Goal: Task Accomplishment & Management: Manage account settings

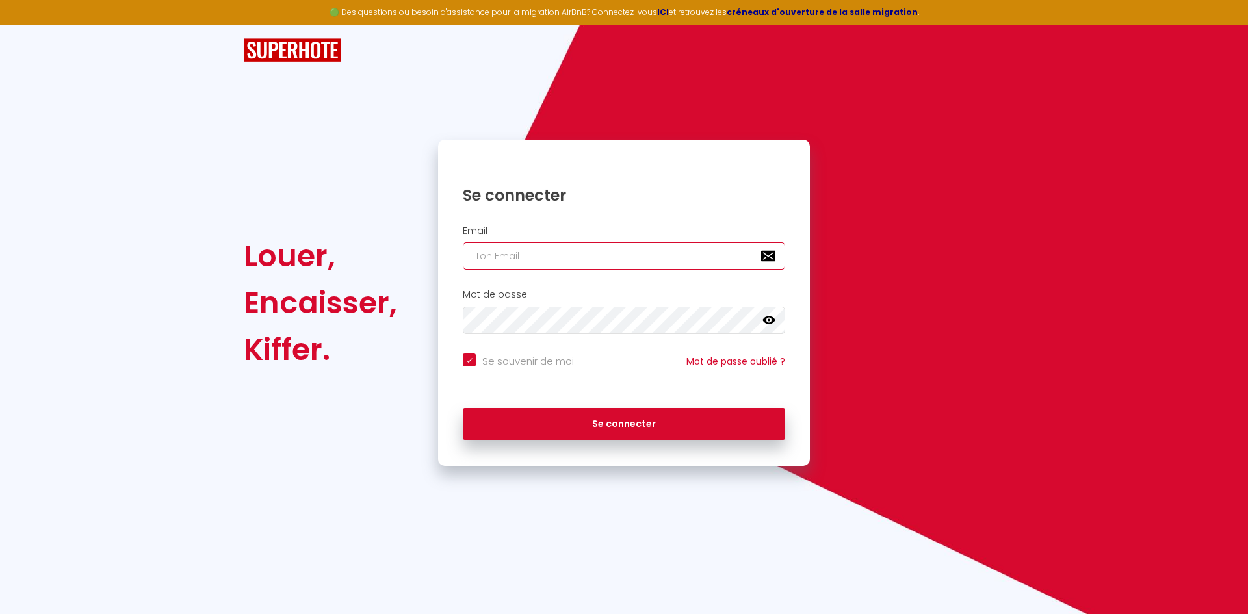
click at [548, 256] on input "email" at bounding box center [624, 255] width 322 height 27
type input "q"
checkbox input "true"
type input "qu"
checkbox input "true"
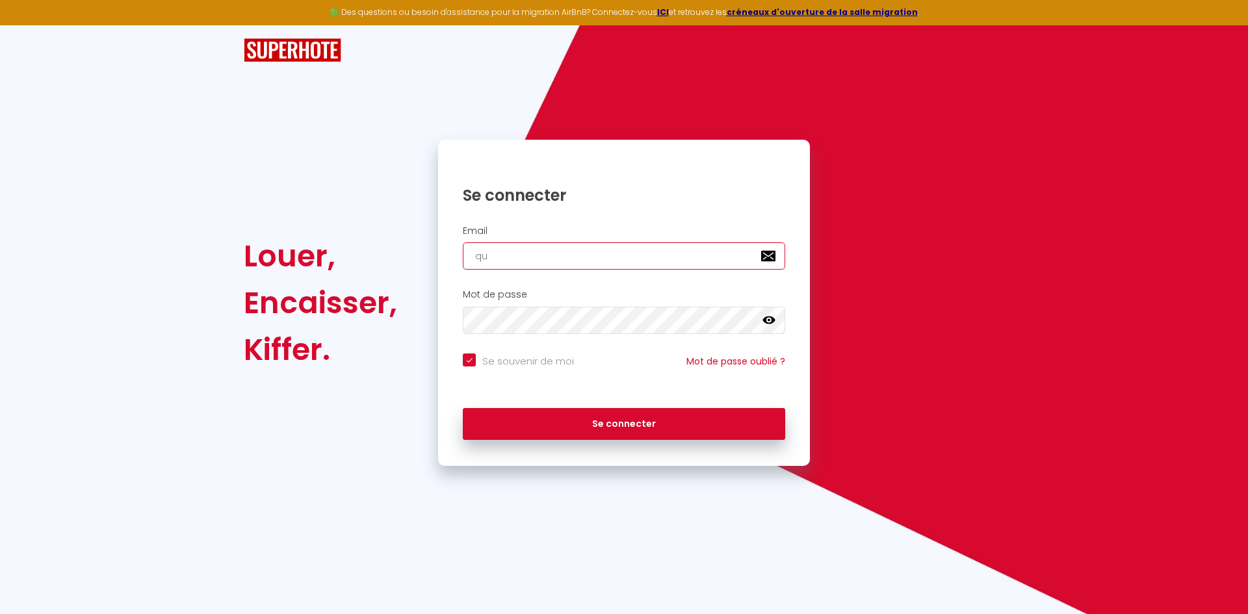
type input "que"
checkbox input "true"
type input "quen"
checkbox input "true"
type input "quent"
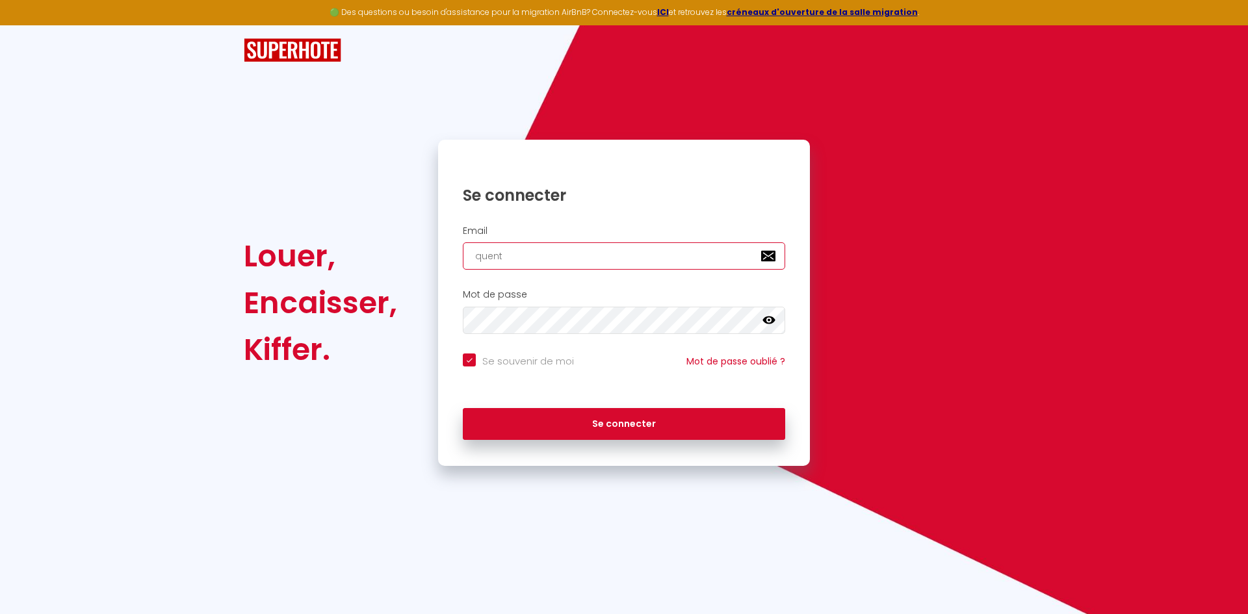
checkbox input "true"
type input "quenti"
checkbox input "true"
type input "[PERSON_NAME]"
checkbox input "true"
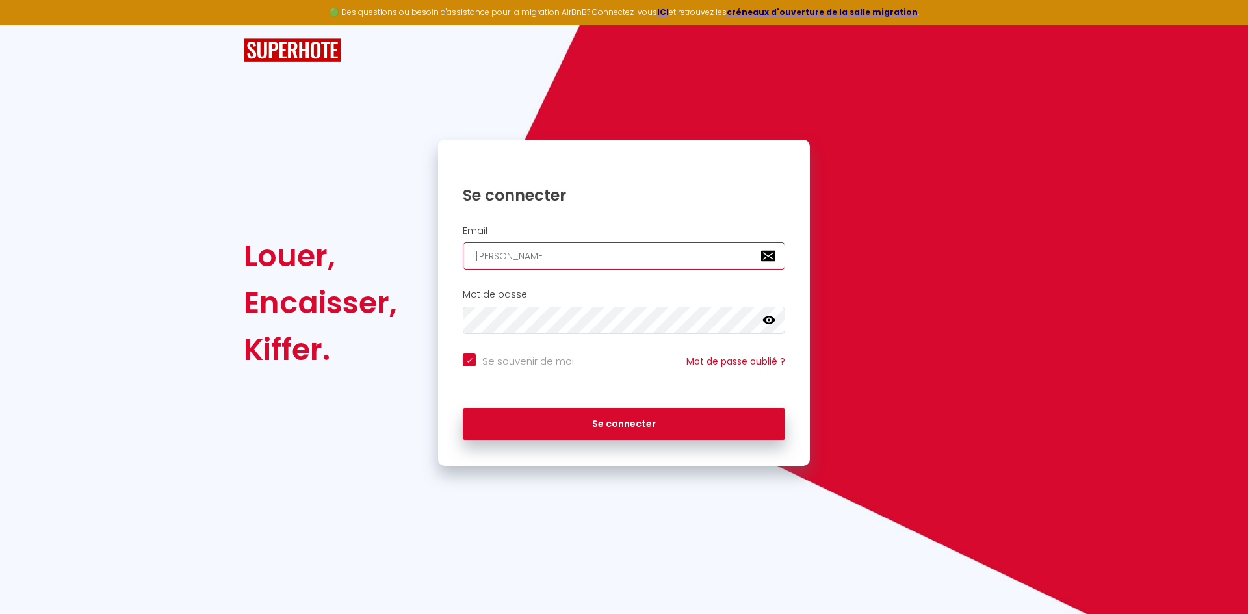
type input "quentinr"
checkbox input "true"
type input "quentinri"
checkbox input "true"
type input "quentinrio"
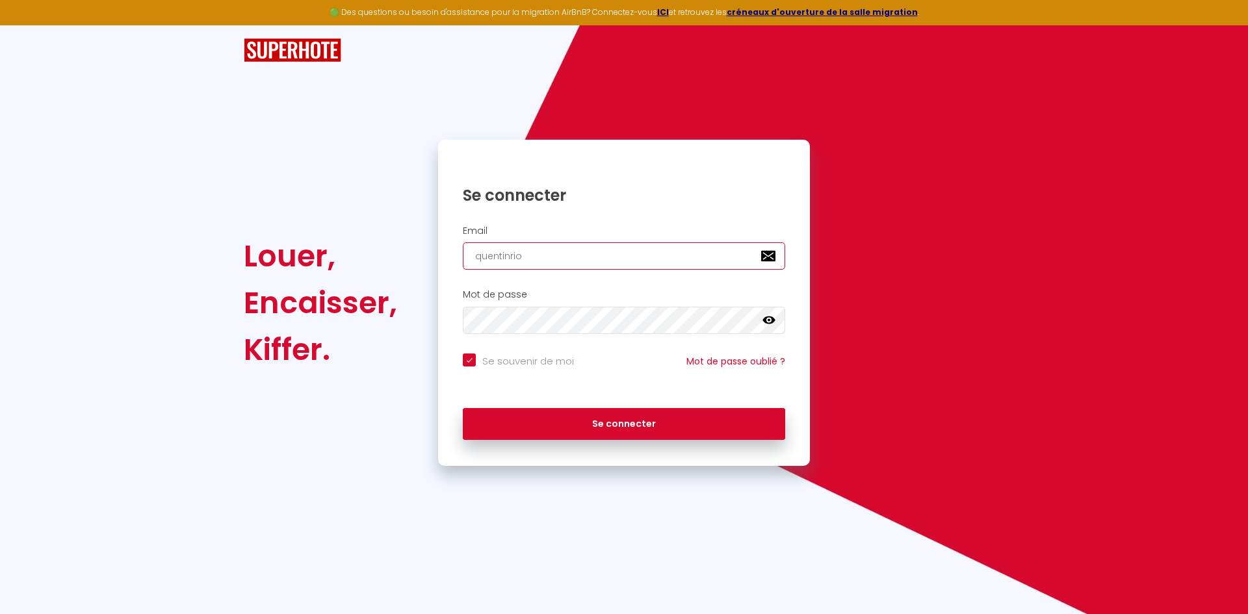
checkbox input "true"
type input "quentinriot"
checkbox input "true"
type input "quentinriot1"
checkbox input "true"
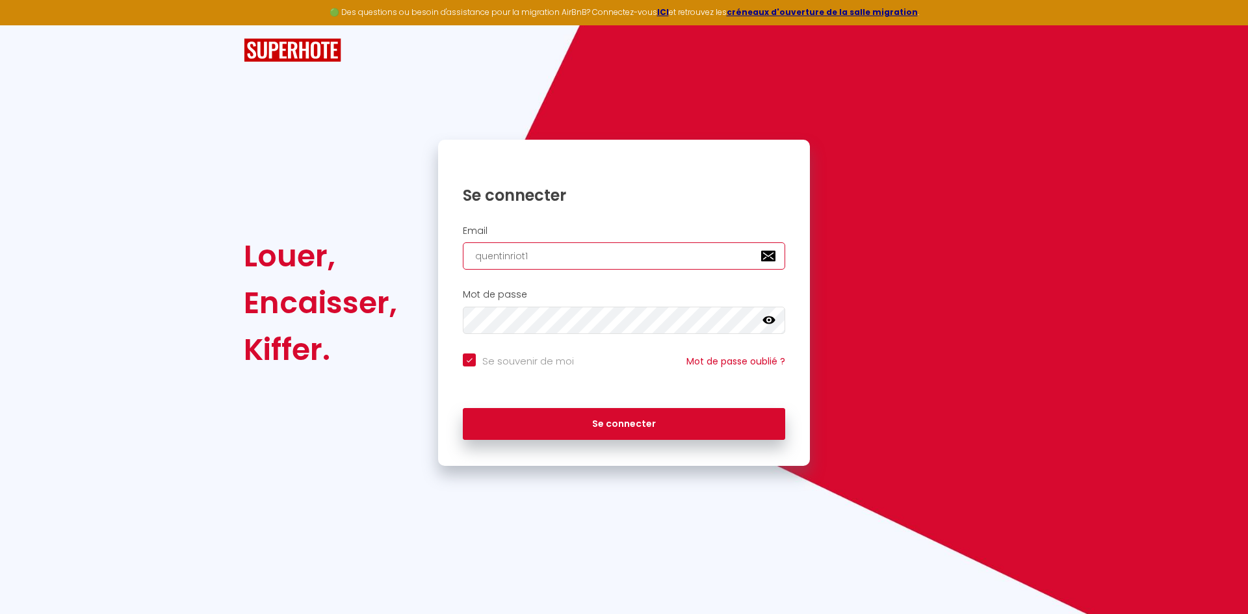
type input "quentinriot1@"
checkbox input "true"
type input "quentinriot1@g"
checkbox input "true"
type input "quentinriot1@gm"
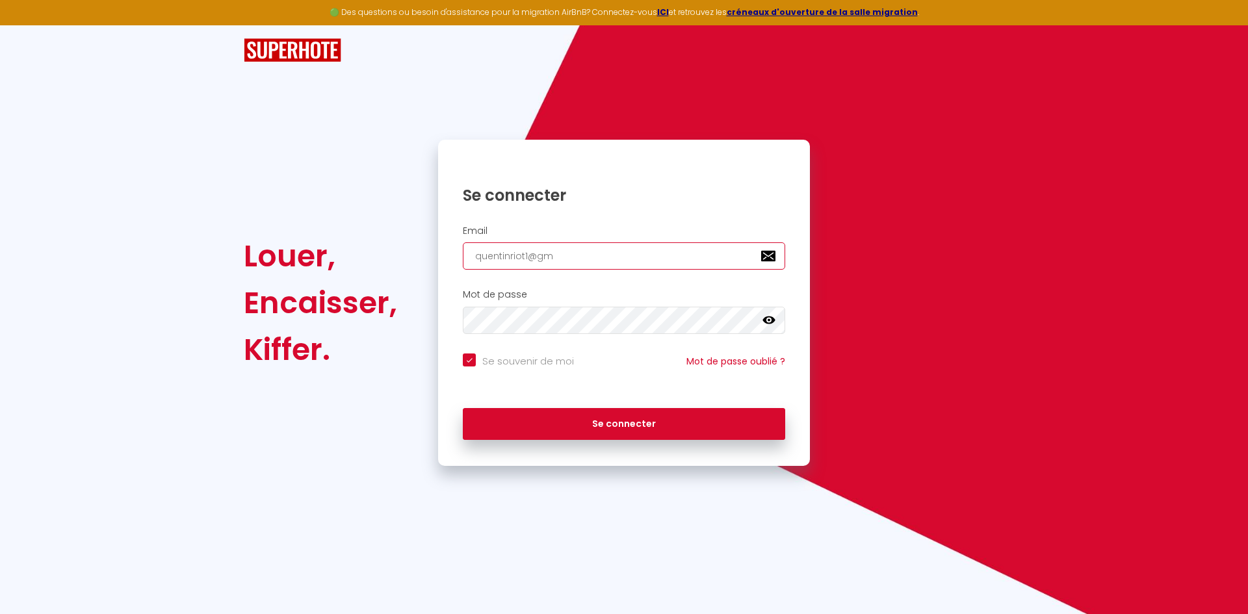
checkbox input "true"
type input "quentinriot1@gma"
checkbox input "true"
type input "quentinriot1@gmai"
checkbox input "true"
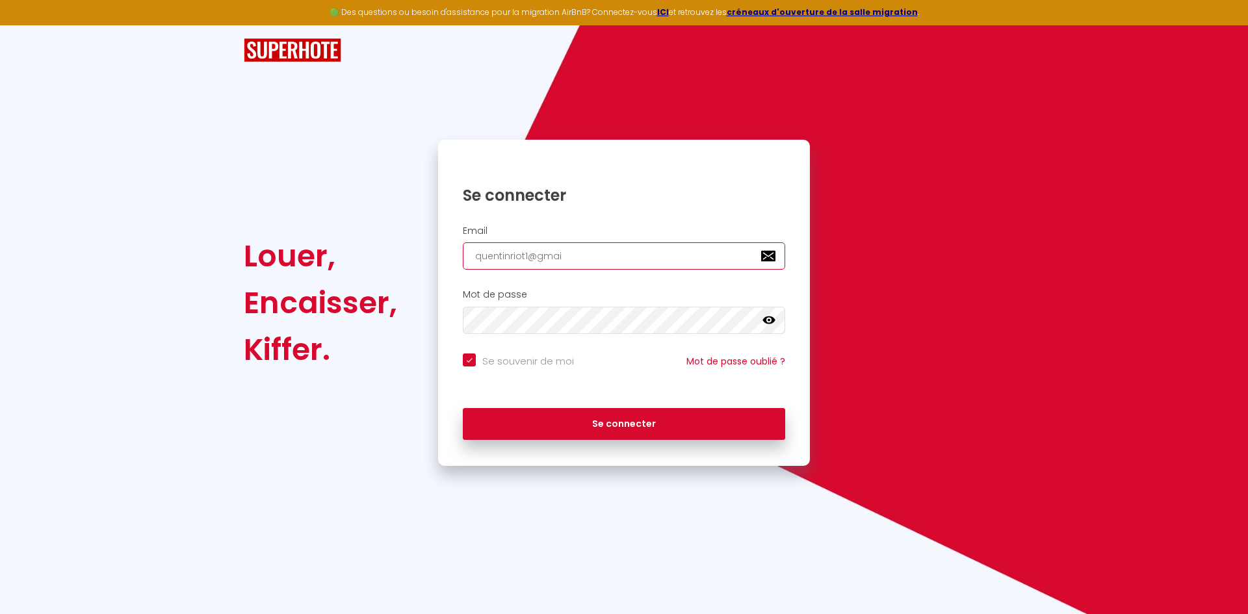
type input "[EMAIL_ADDRESS]"
checkbox input "true"
type input "[EMAIL_ADDRESS]."
checkbox input "true"
type input "quentinriot1@gmail.c"
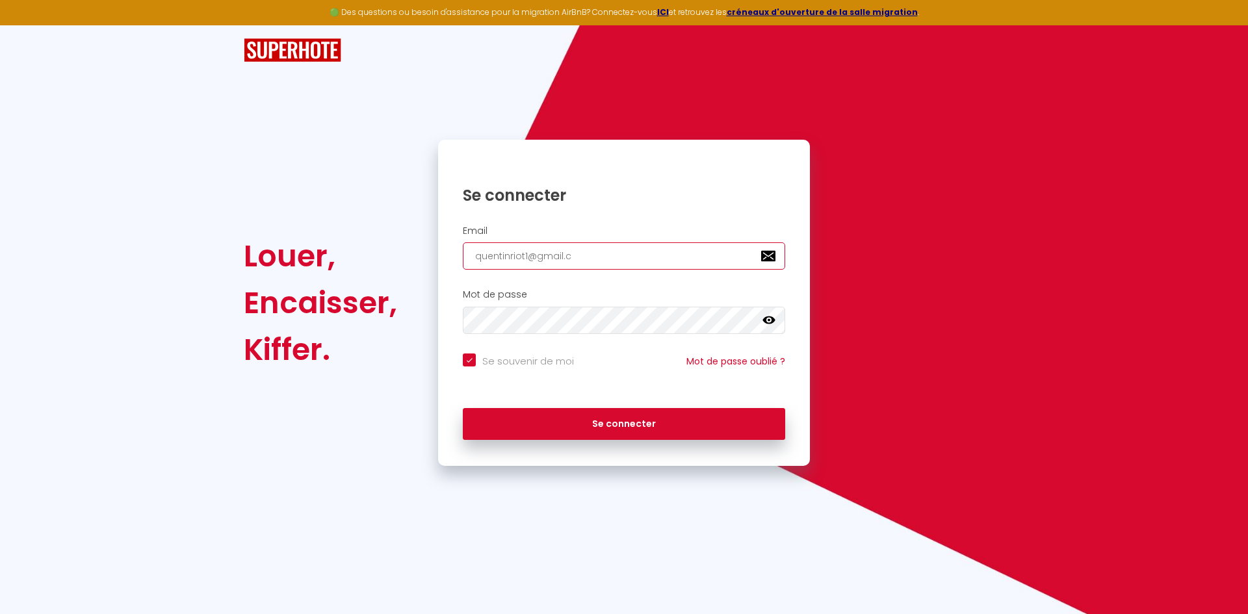
checkbox input "true"
type input "[EMAIL_ADDRESS][DOMAIN_NAME]"
checkbox input "true"
type input "[EMAIL_ADDRESS][DOMAIN_NAME]"
checkbox input "true"
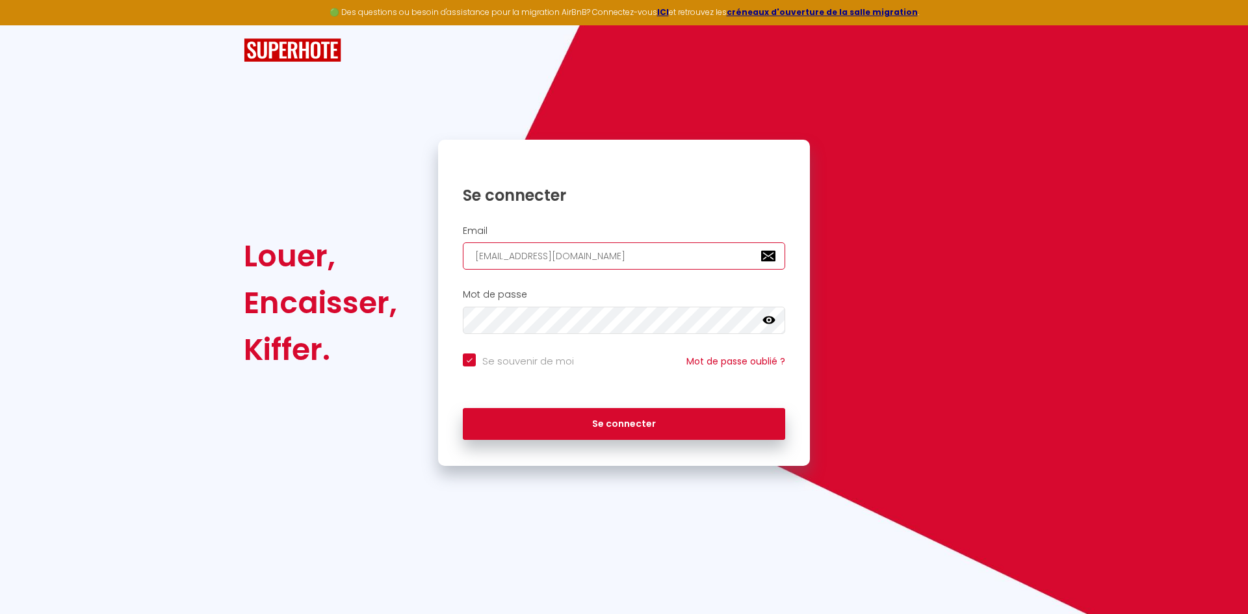
type input "[EMAIL_ADDRESS][DOMAIN_NAME]"
click at [533, 360] on input "Se souvenir de moi" at bounding box center [518, 360] width 111 height 13
checkbox input "false"
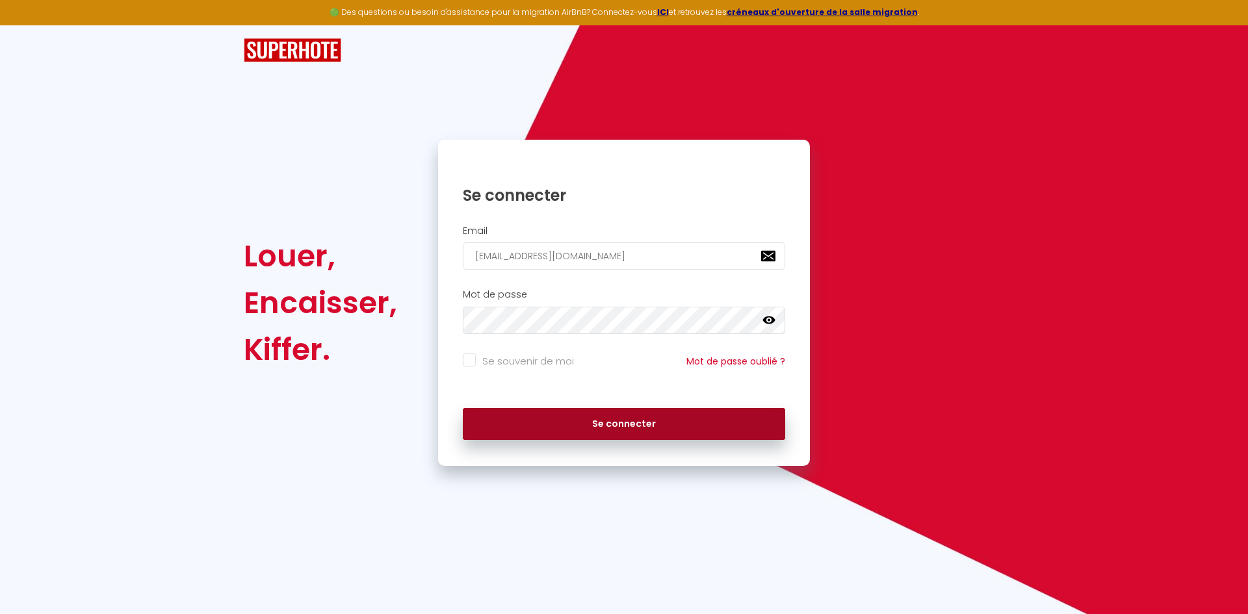
click at [578, 413] on button "Se connecter" at bounding box center [624, 424] width 322 height 32
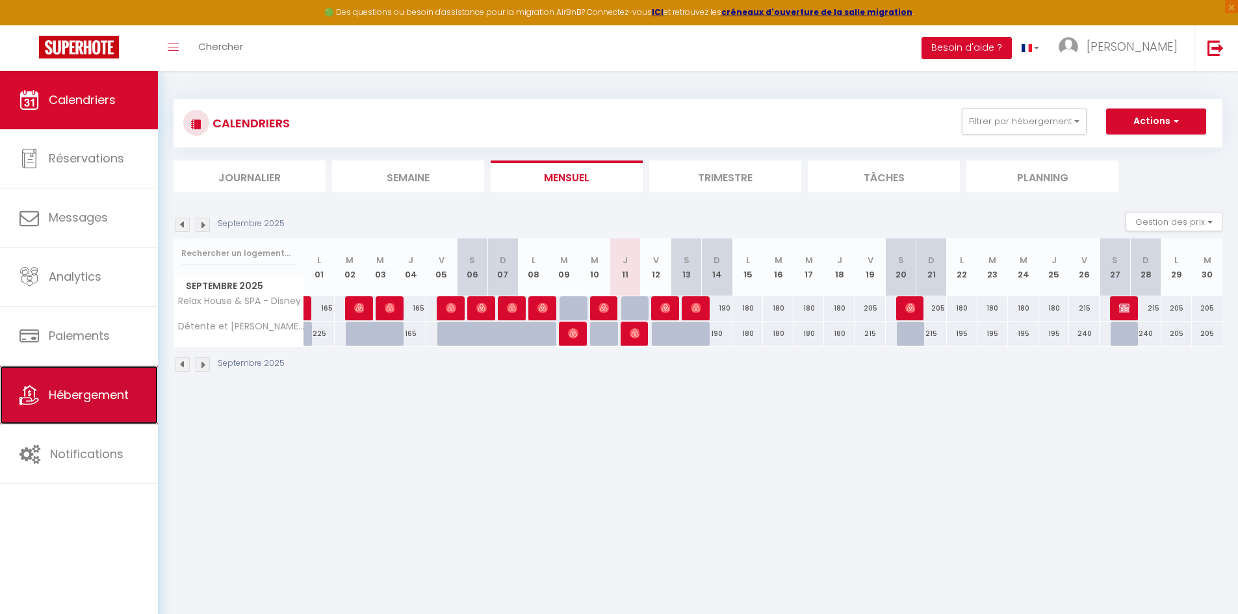
click at [75, 389] on span "Hébergement" at bounding box center [89, 395] width 80 height 16
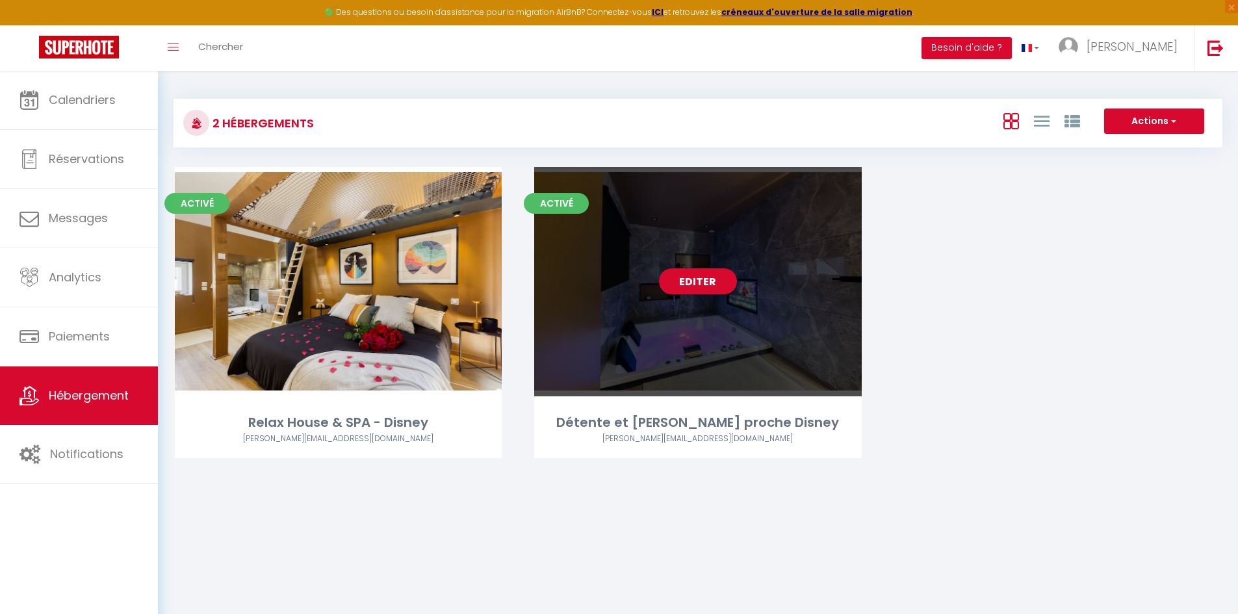
click at [716, 277] on link "Editer" at bounding box center [698, 281] width 78 height 26
select select "3"
select select "2"
select select "1"
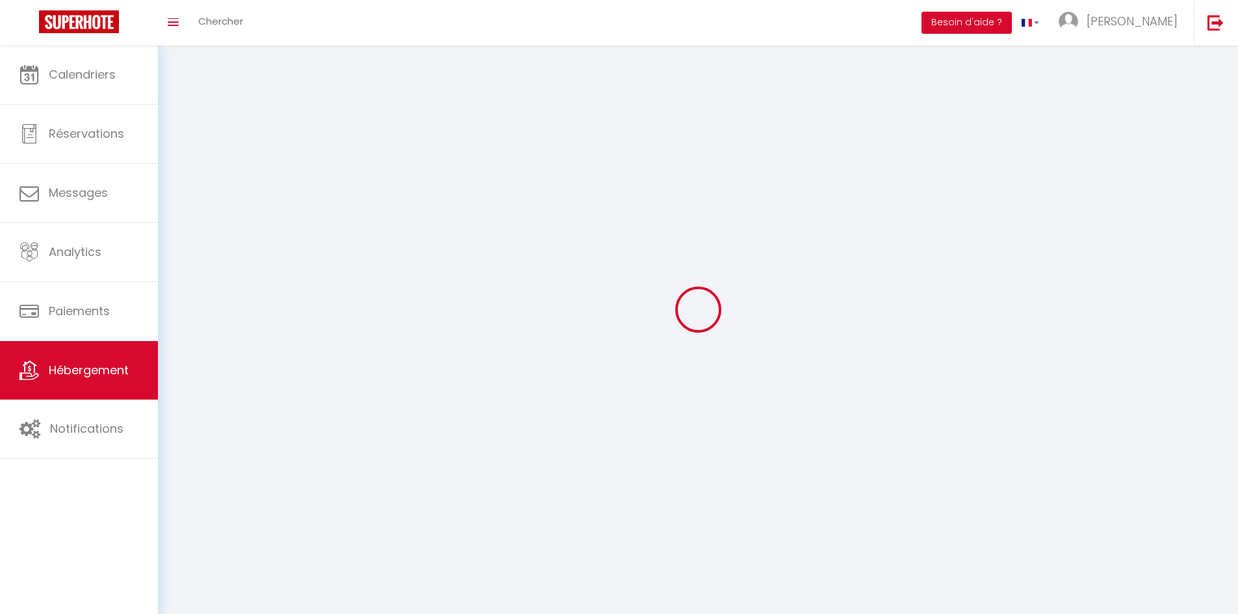
select select
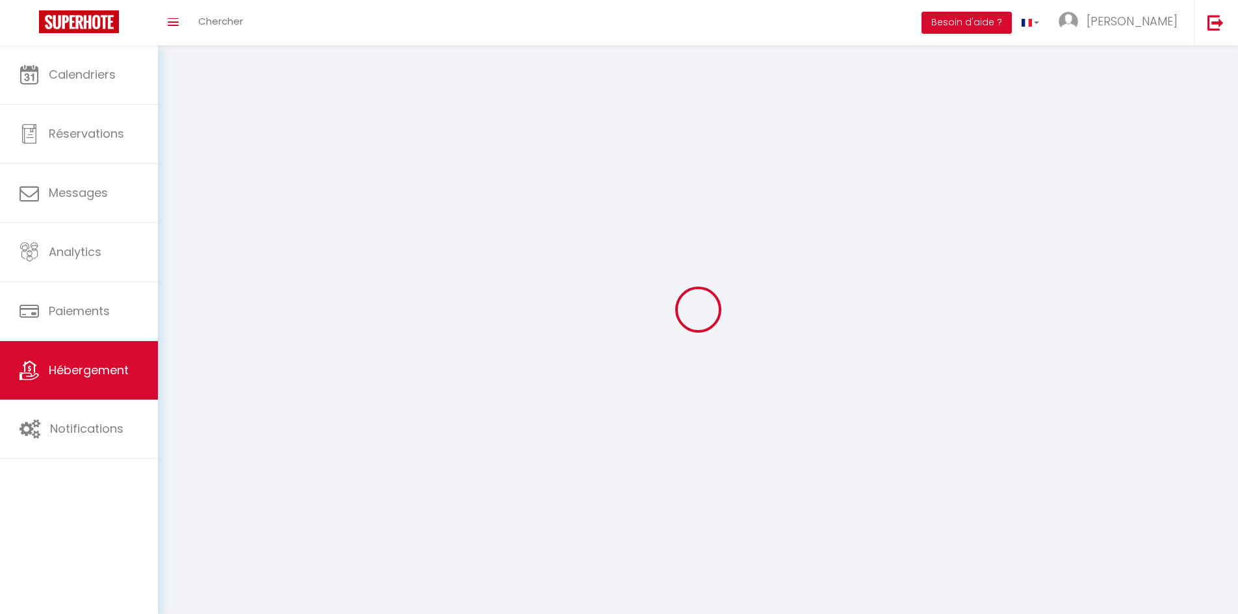
checkbox input "false"
select select
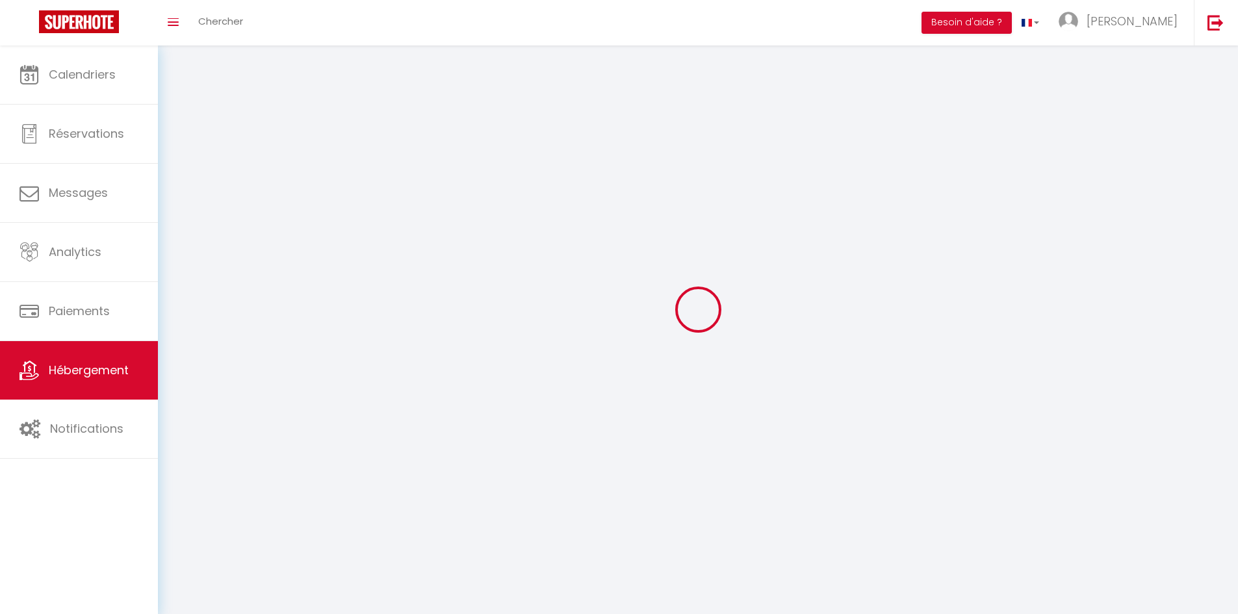
select select
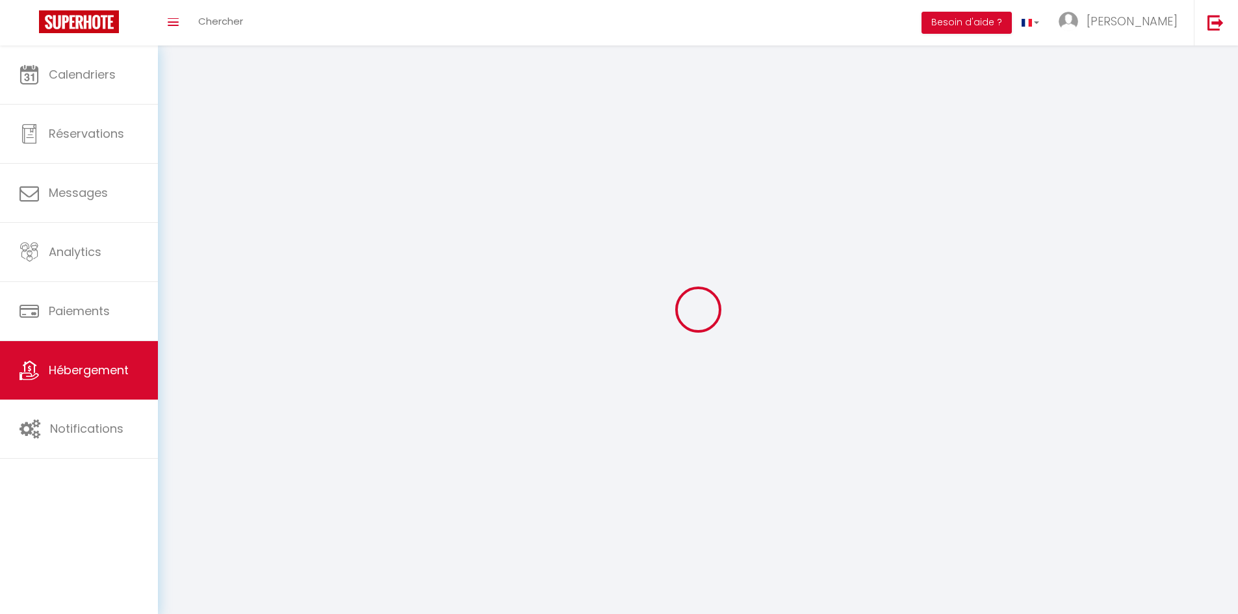
select select
checkbox input "false"
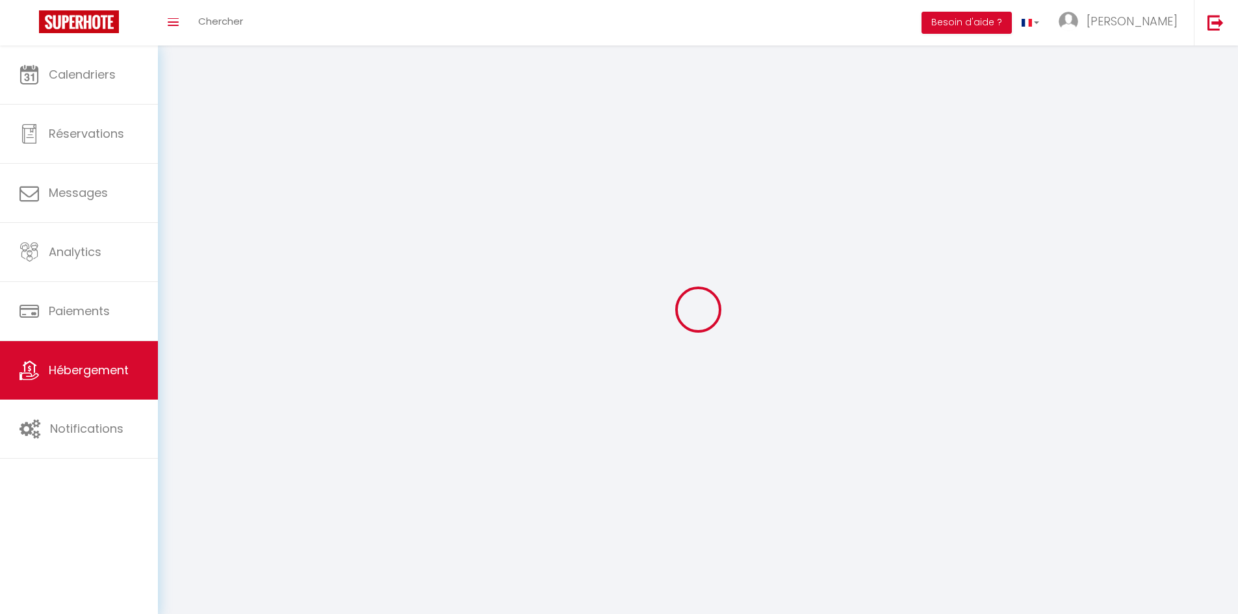
select select
select select "1"
select select
select select "28"
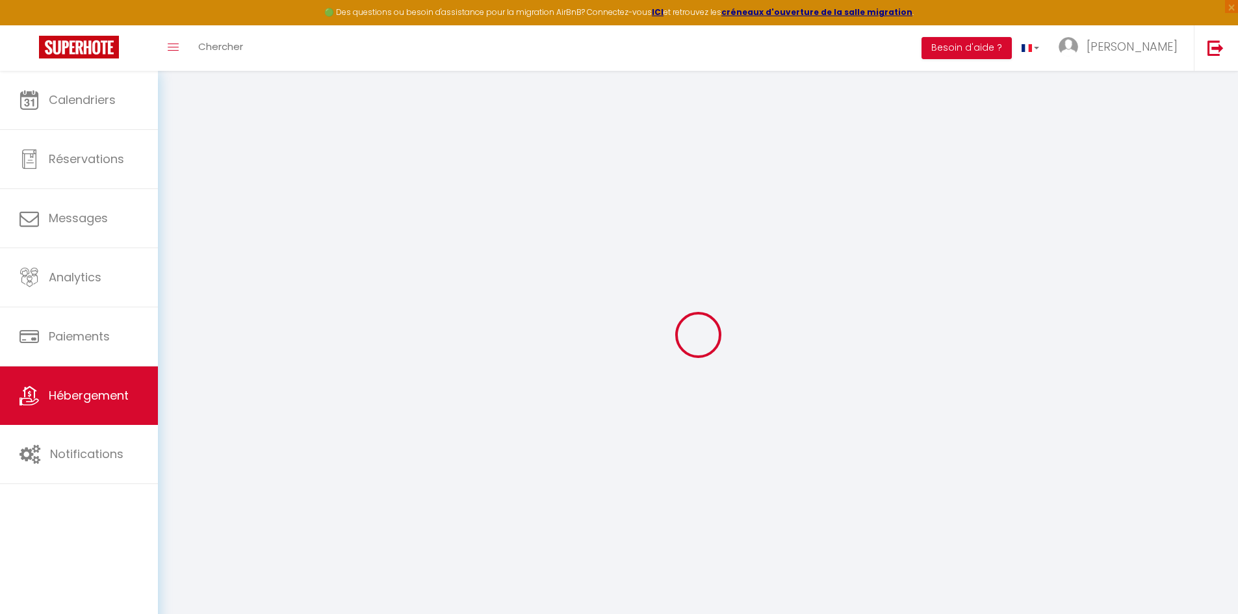
select select
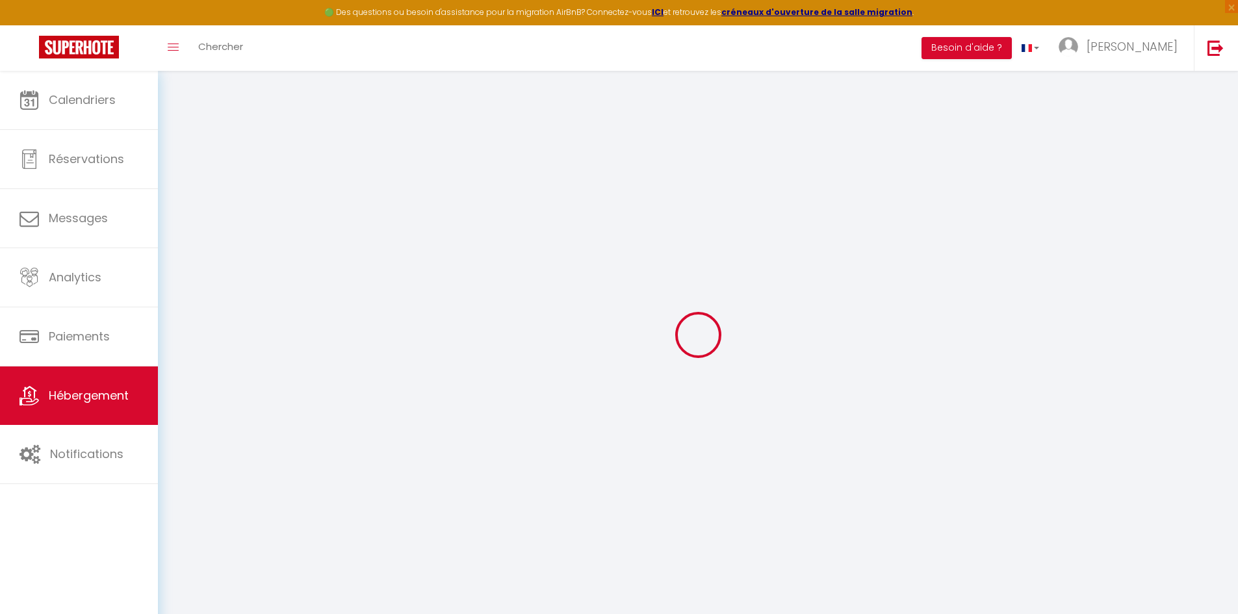
select select
checkbox input "false"
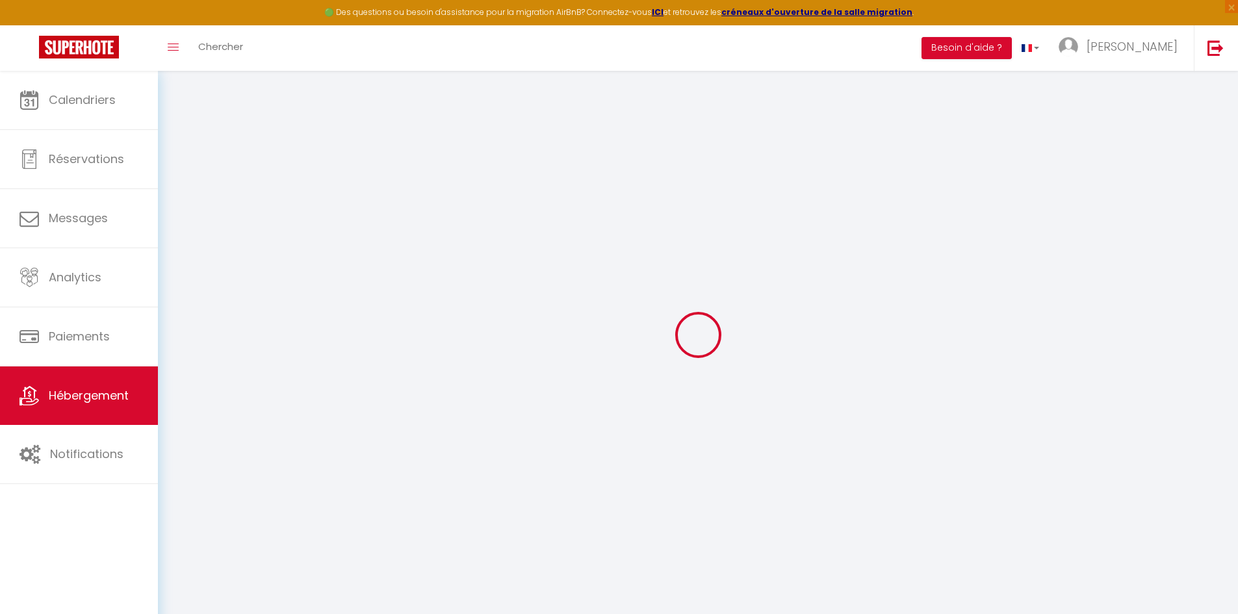
select select
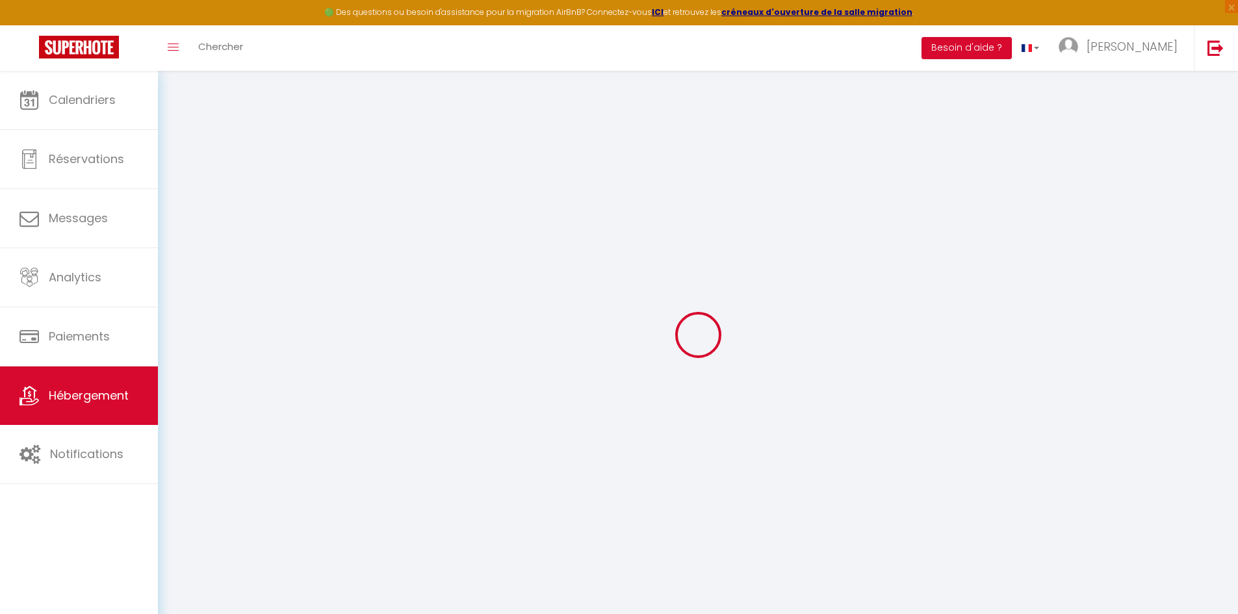
select select
checkbox input "false"
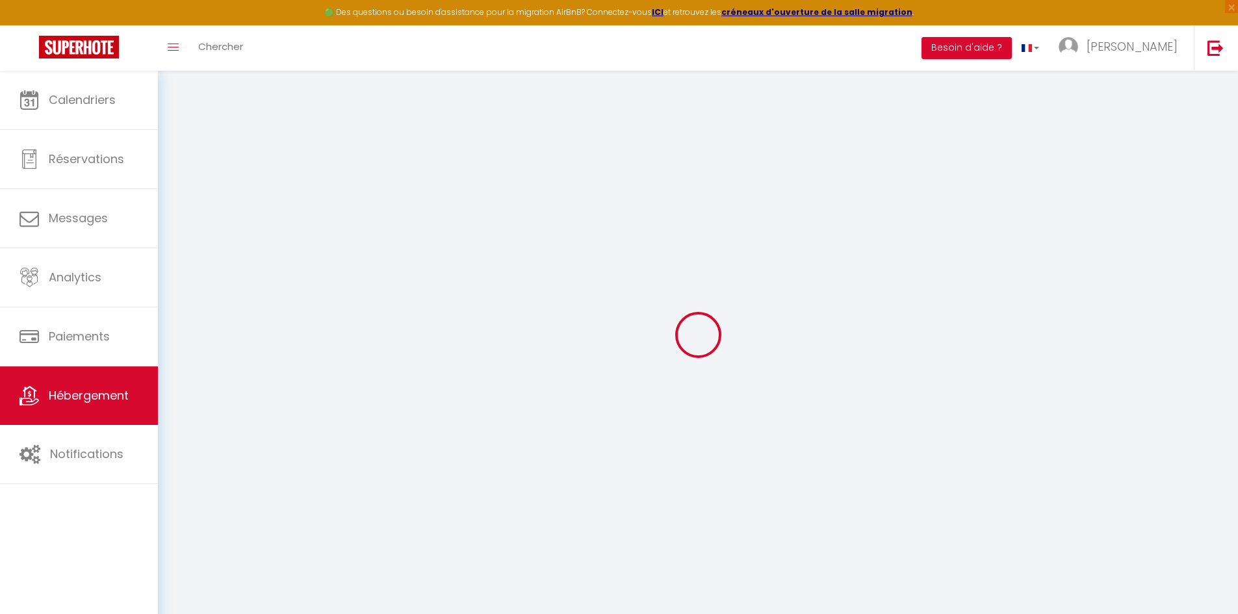
checkbox input "false"
select select
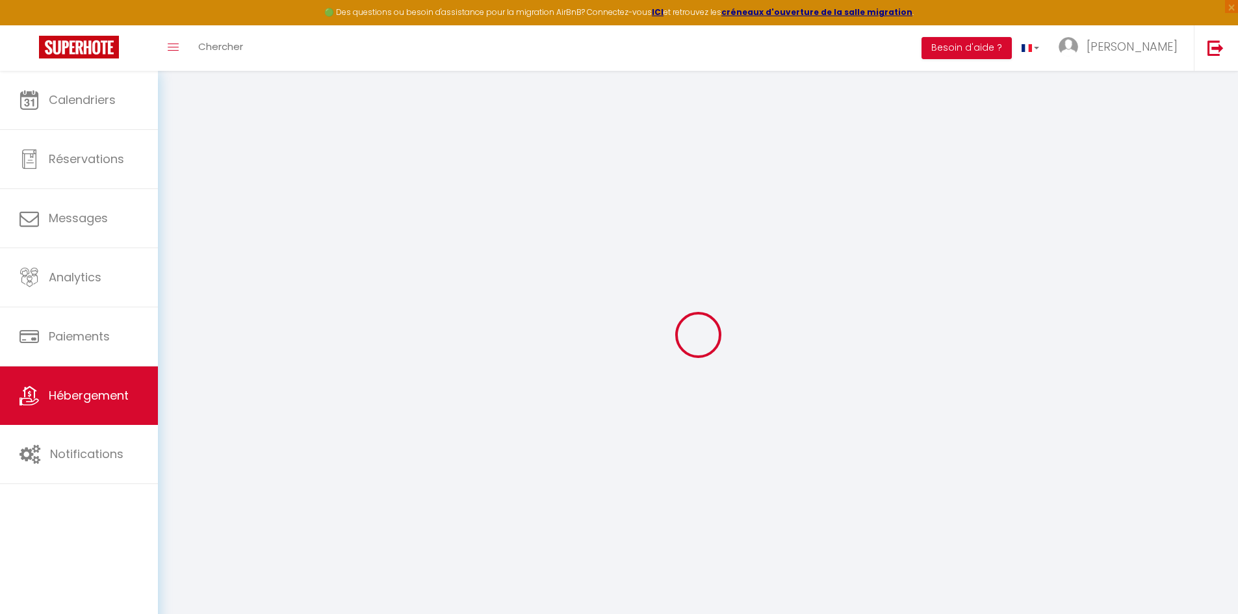
select select
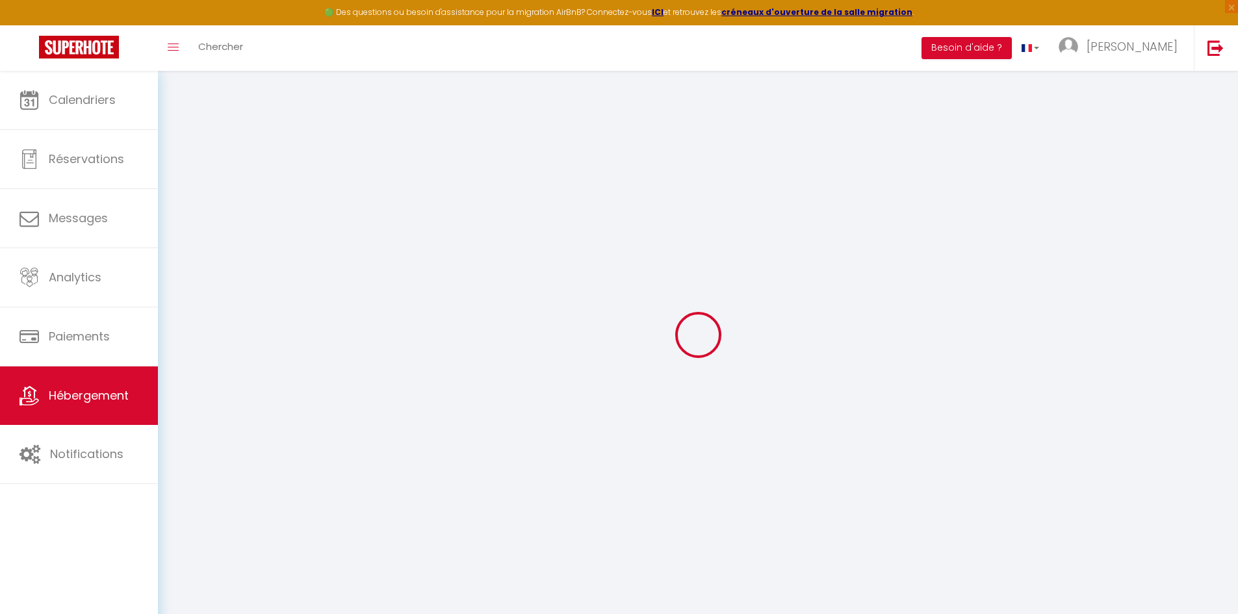
checkbox input "false"
select select
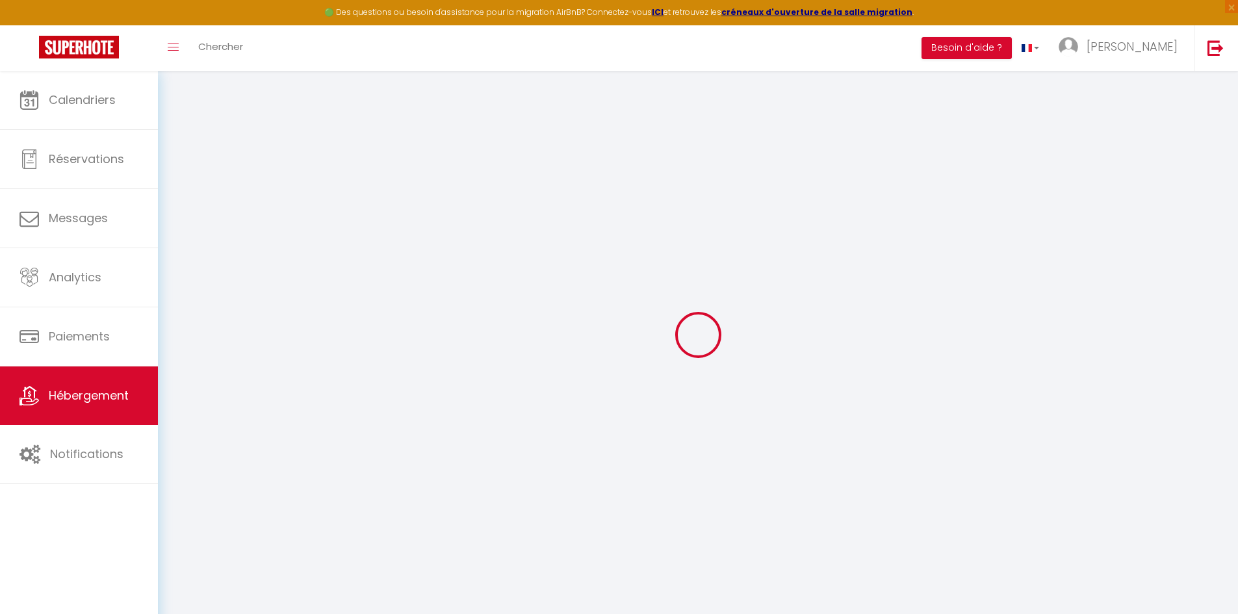
select select
type input "Détente et [PERSON_NAME] proche Disney"
type input "[PERSON_NAME]"
type input "3 [PERSON_NAME]"
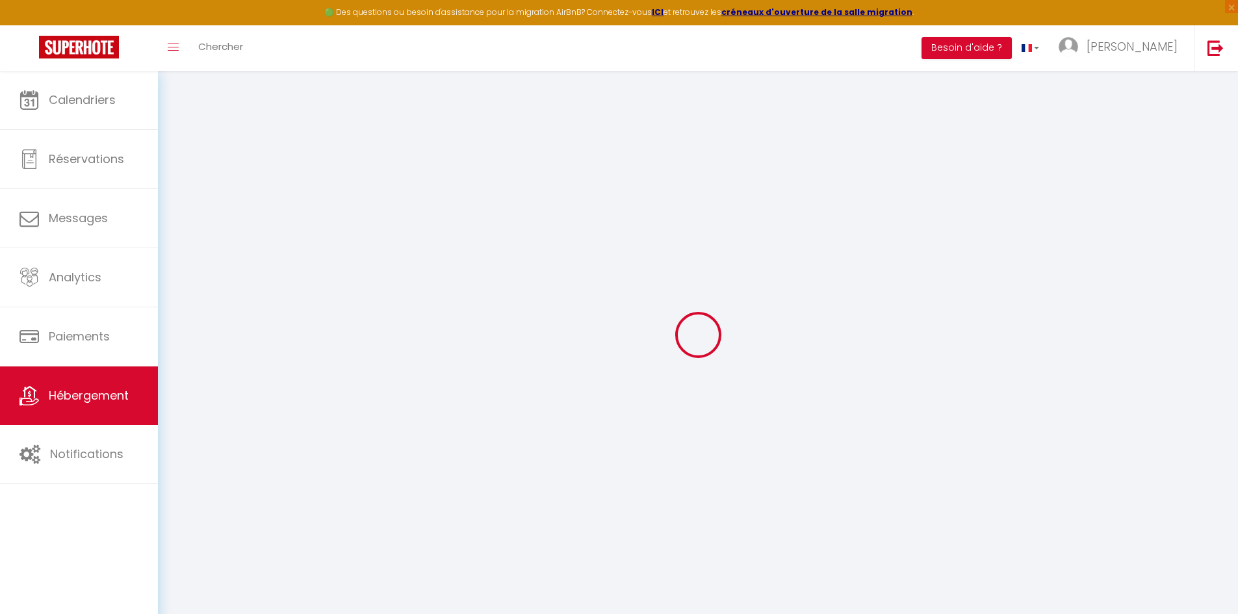
type input "77580"
type input "CRECY LA CHAPELLE"
type input "300"
select select
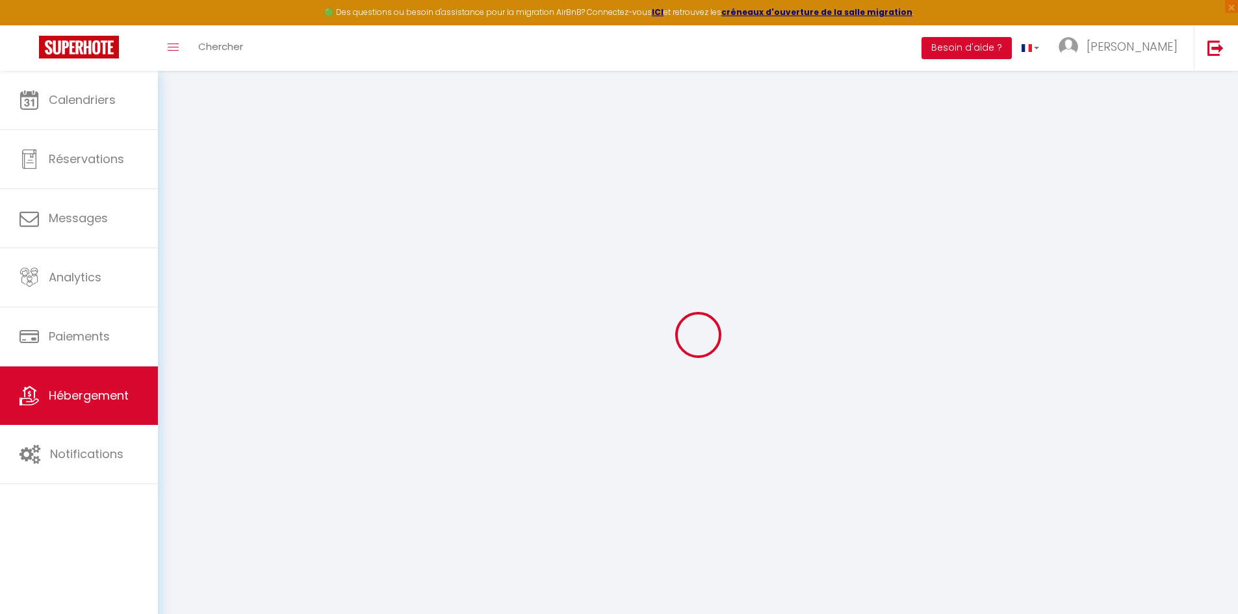
select select
type input "3 [PERSON_NAME]"
type input "77580"
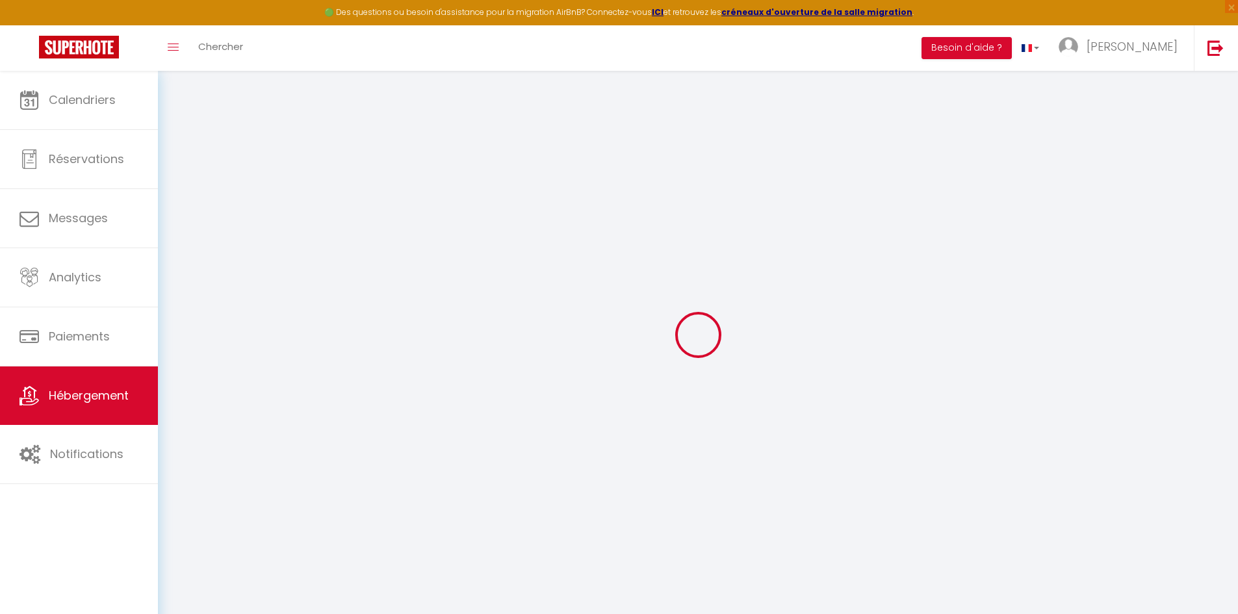
type input "CRECY LA CHAPELLE"
type input "[EMAIL_ADDRESS][DOMAIN_NAME]"
select select
checkbox input "false"
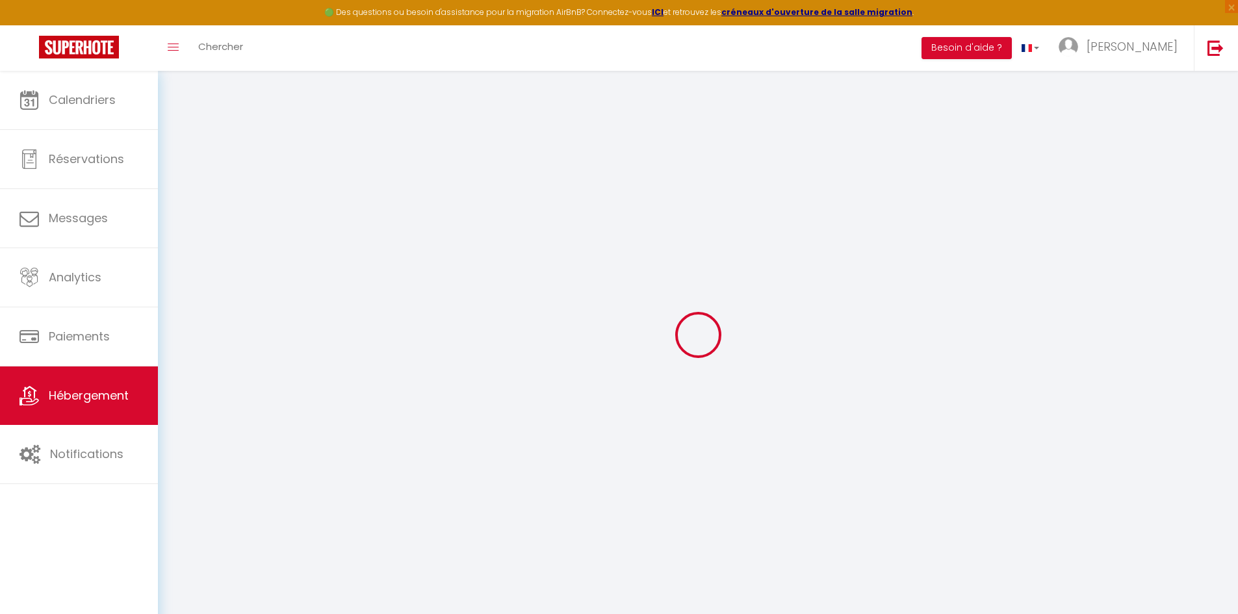
checkbox input "false"
select select
type input "0"
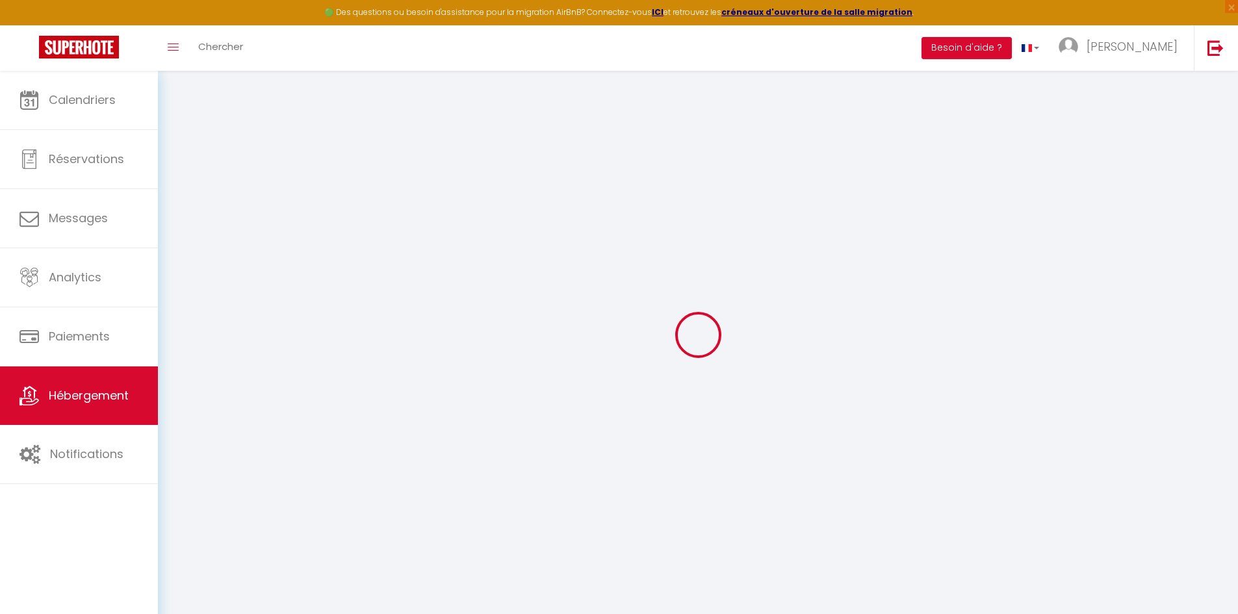
type input "0"
select select
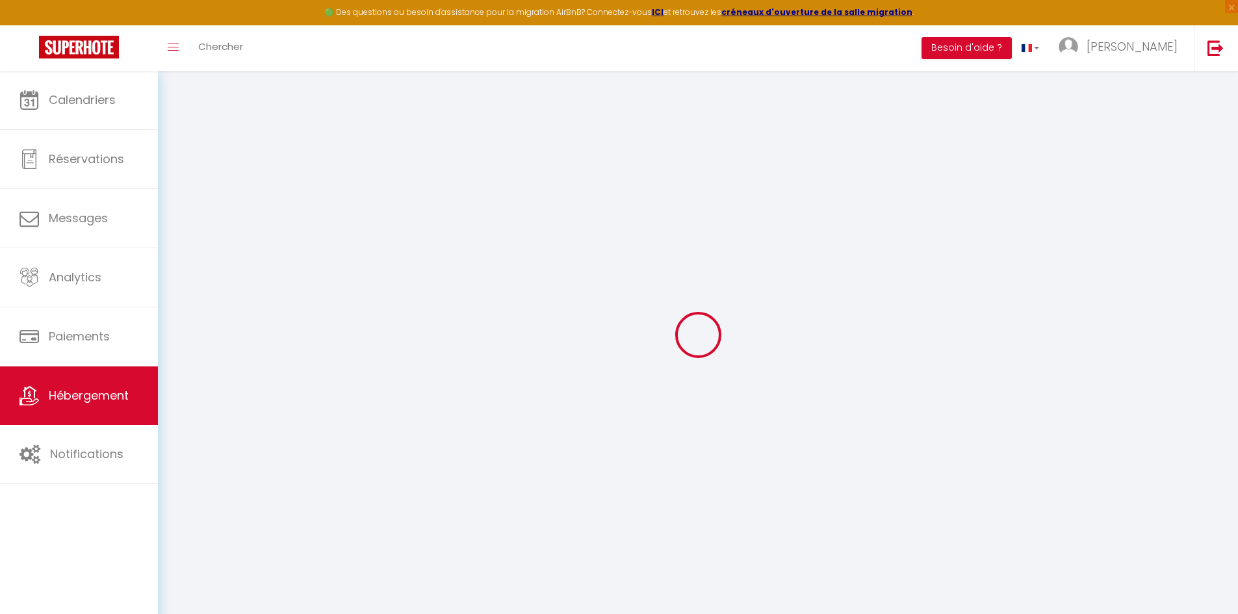
select select
checkbox input "false"
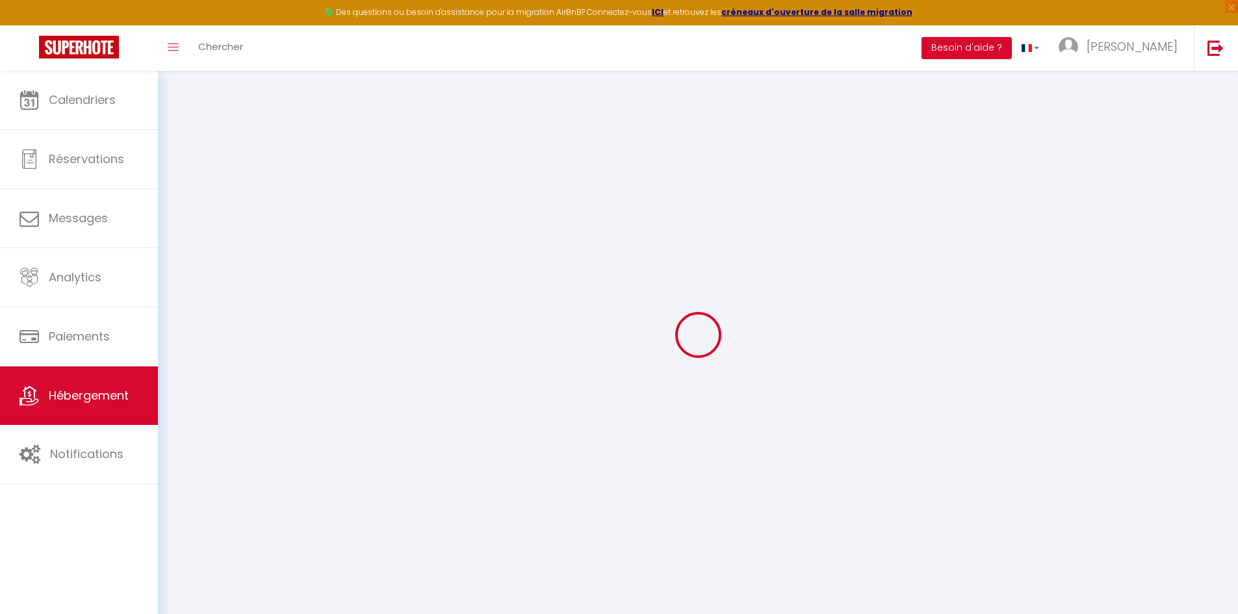
checkbox input "false"
select select
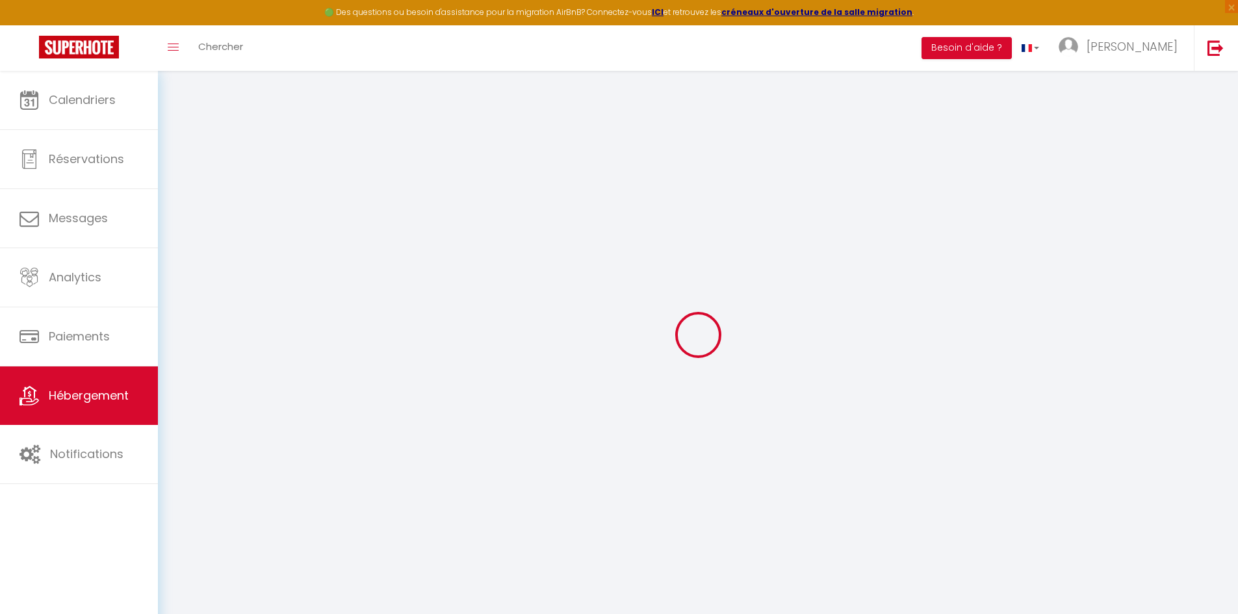
select select
checkbox input "false"
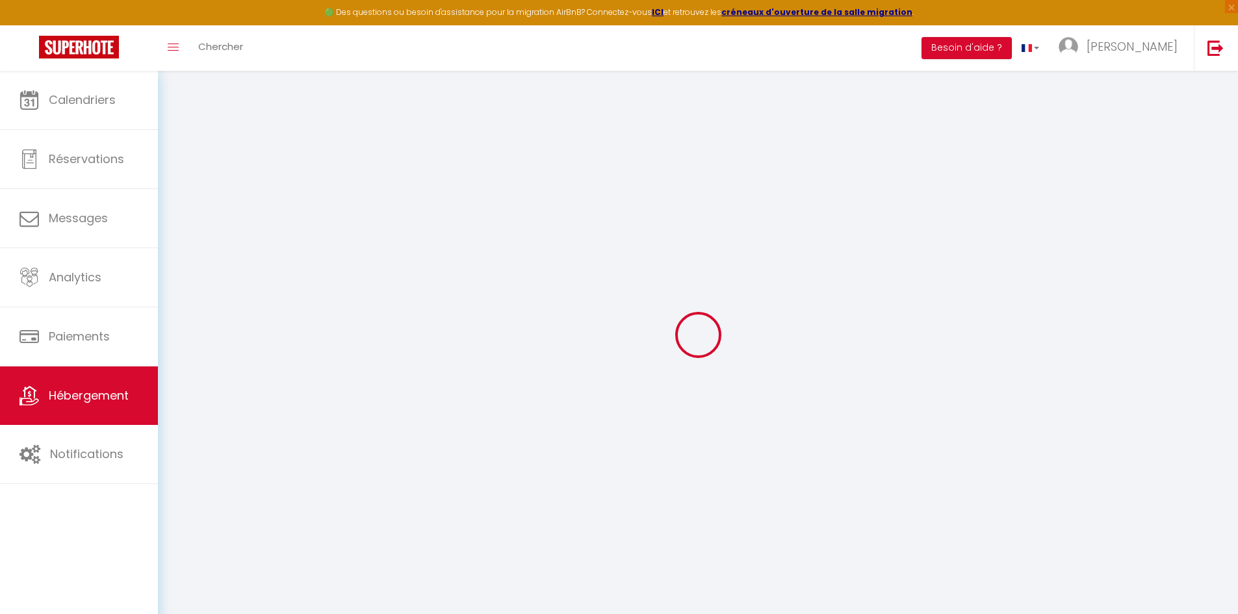
checkbox input "false"
select select
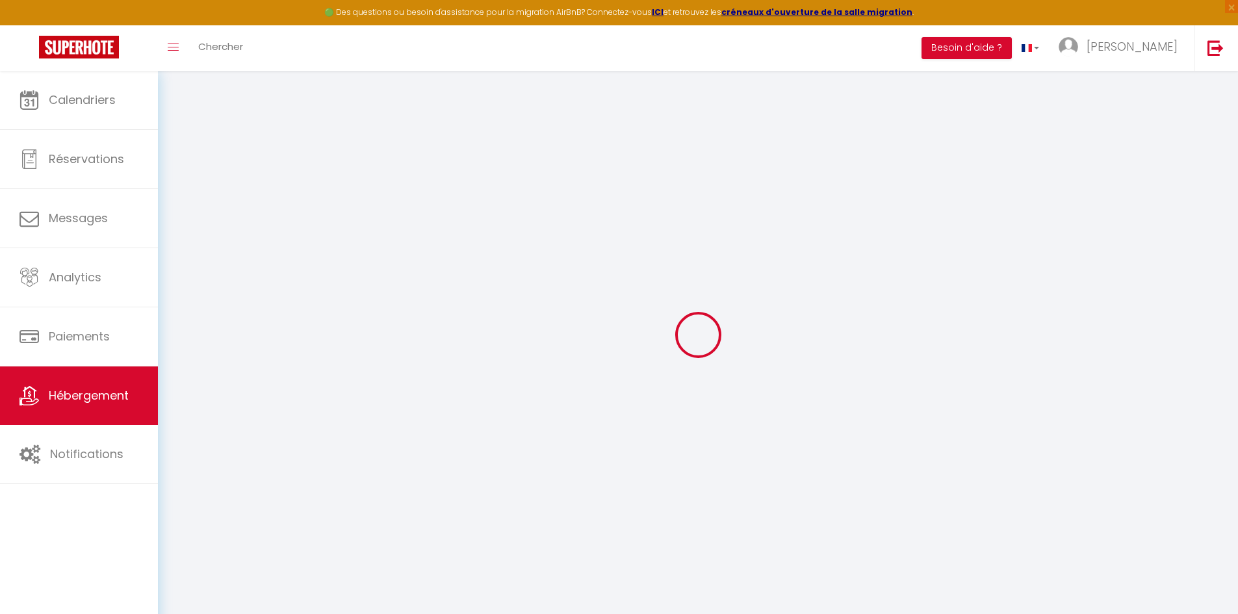
select select
checkbox input "false"
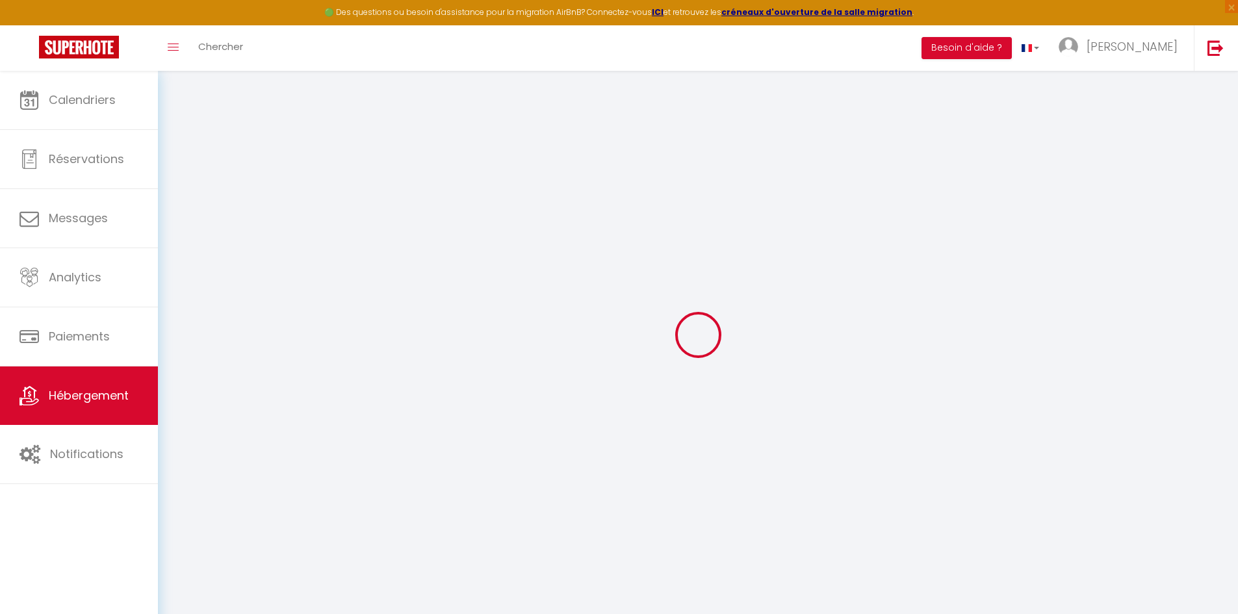
checkbox input "false"
select select
checkbox input "false"
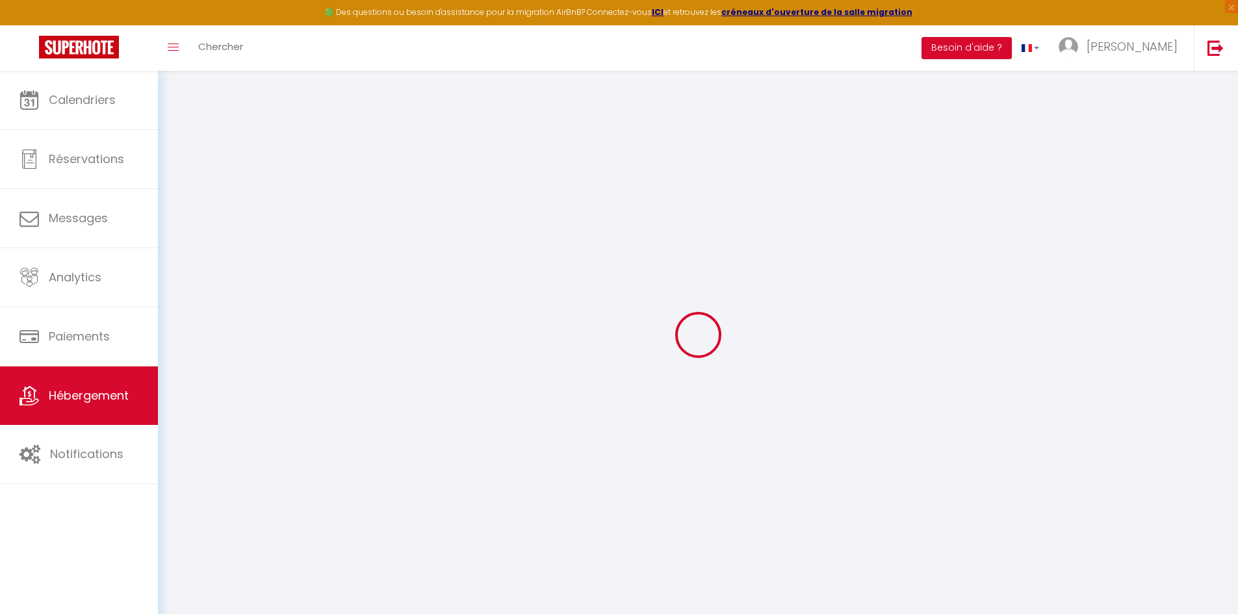
checkbox input "false"
select select "14:00"
select select
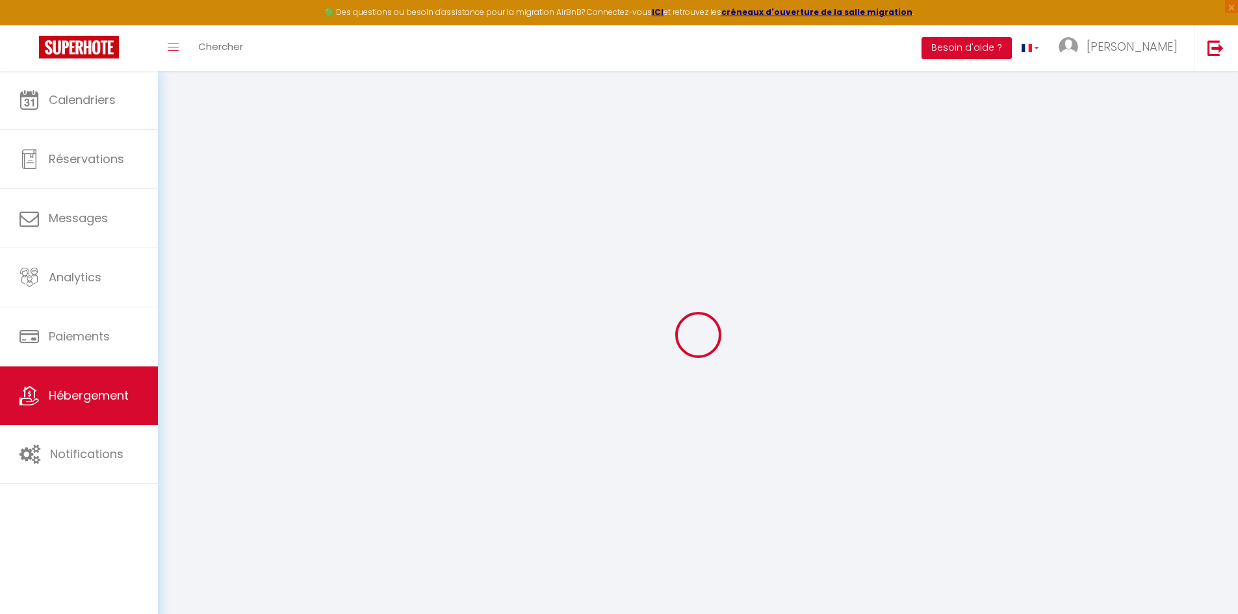
select select "11:00"
select select "30"
select select "120"
select select
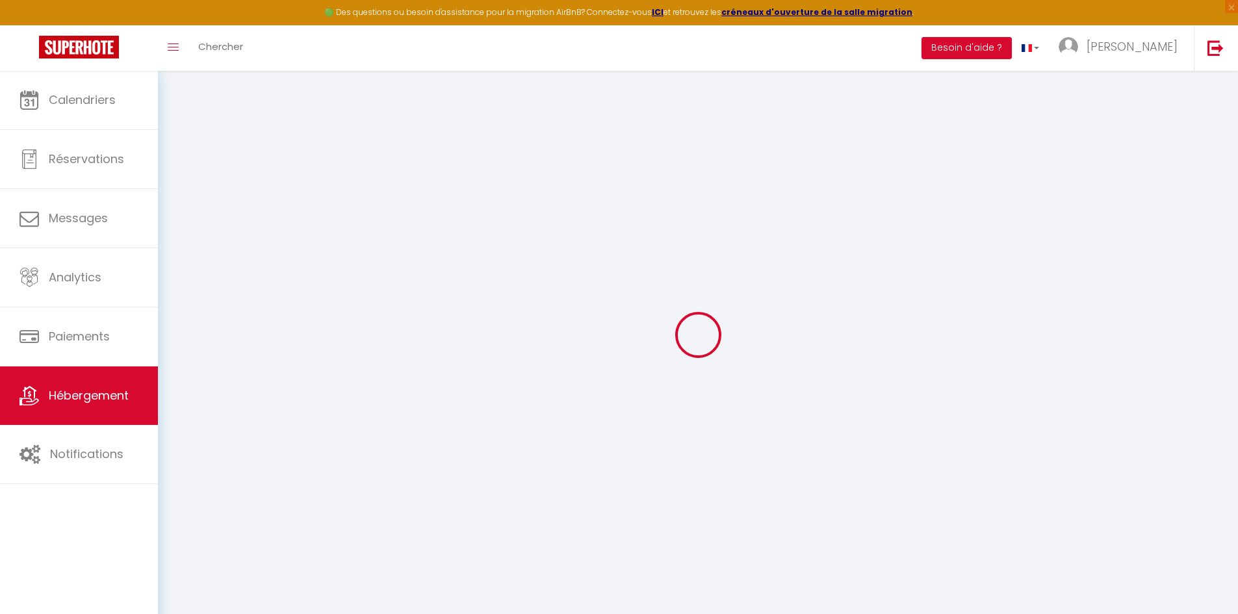
checkbox input "false"
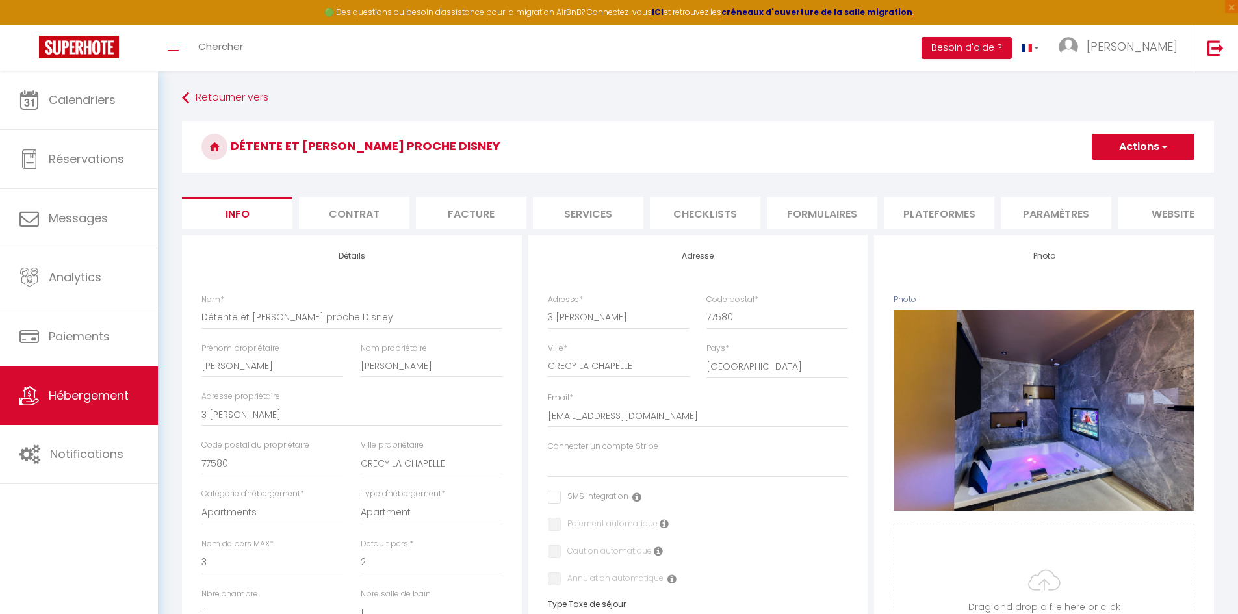
select select
checkbox input "false"
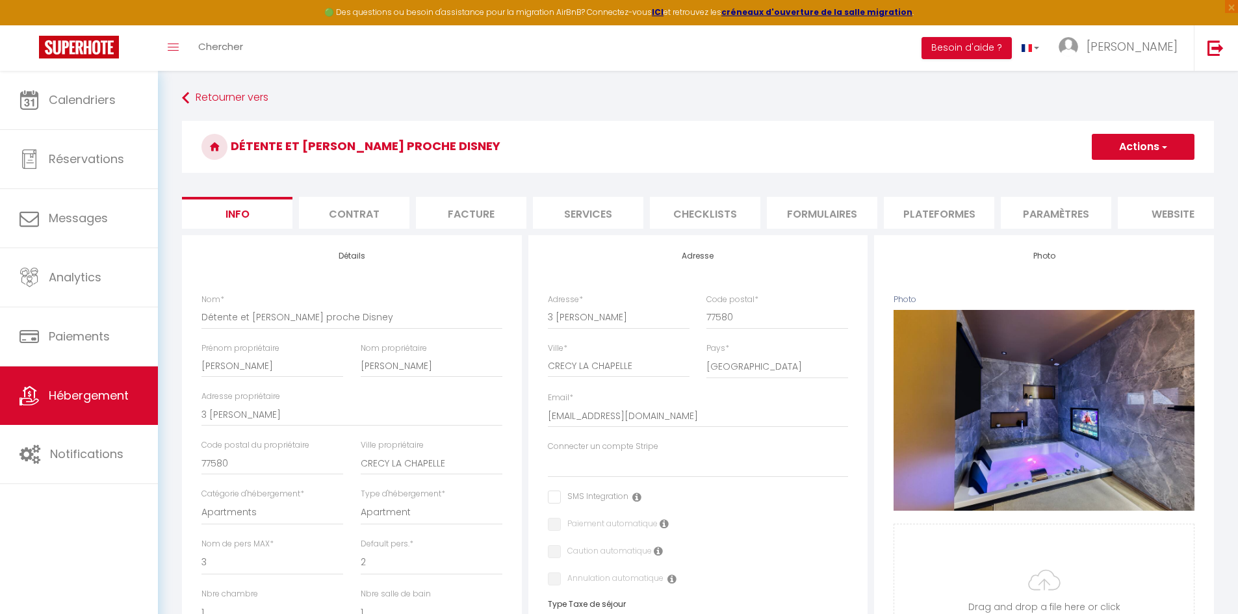
checkbox input "false"
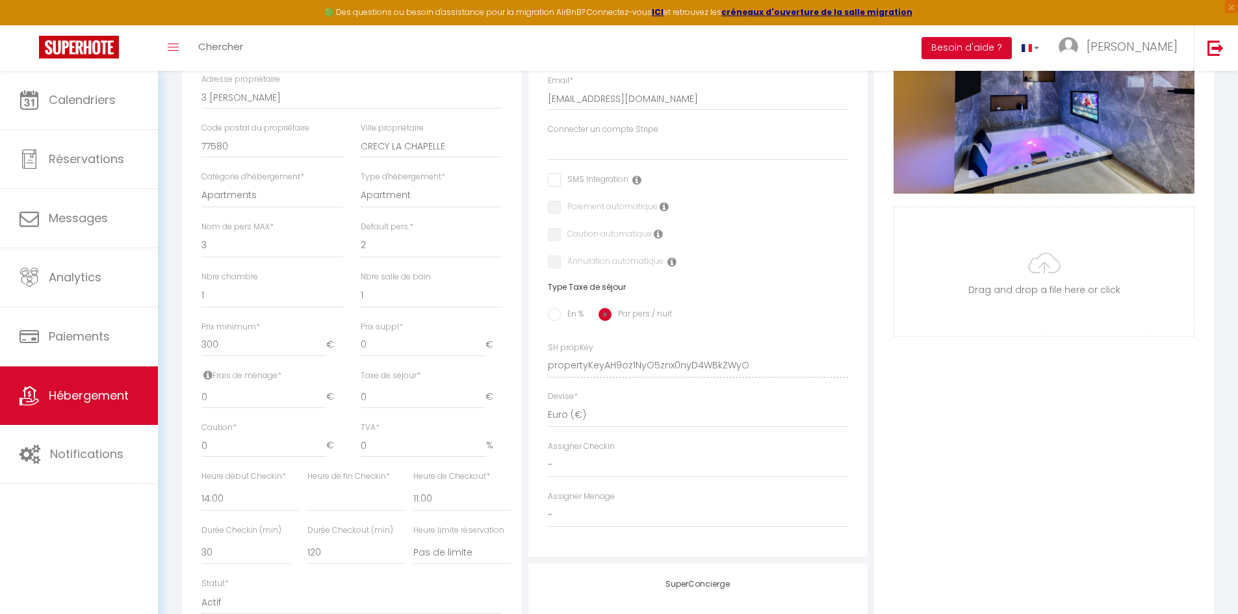
scroll to position [325, 0]
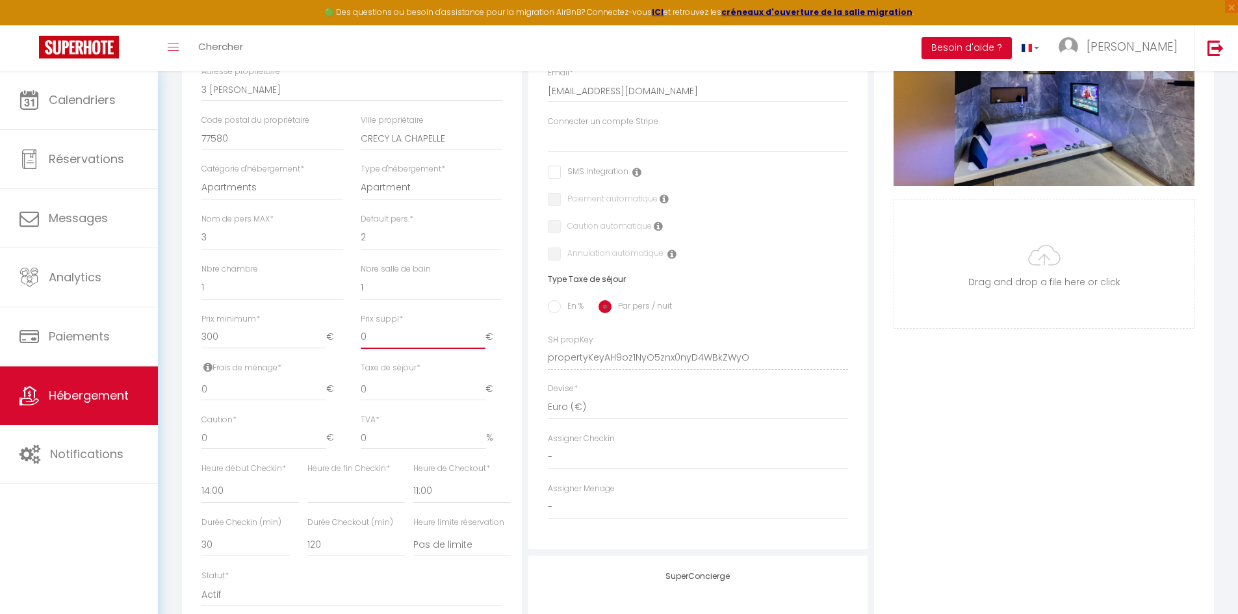
click at [396, 337] on input "0" at bounding box center [423, 337] width 125 height 23
select select
checkbox input "false"
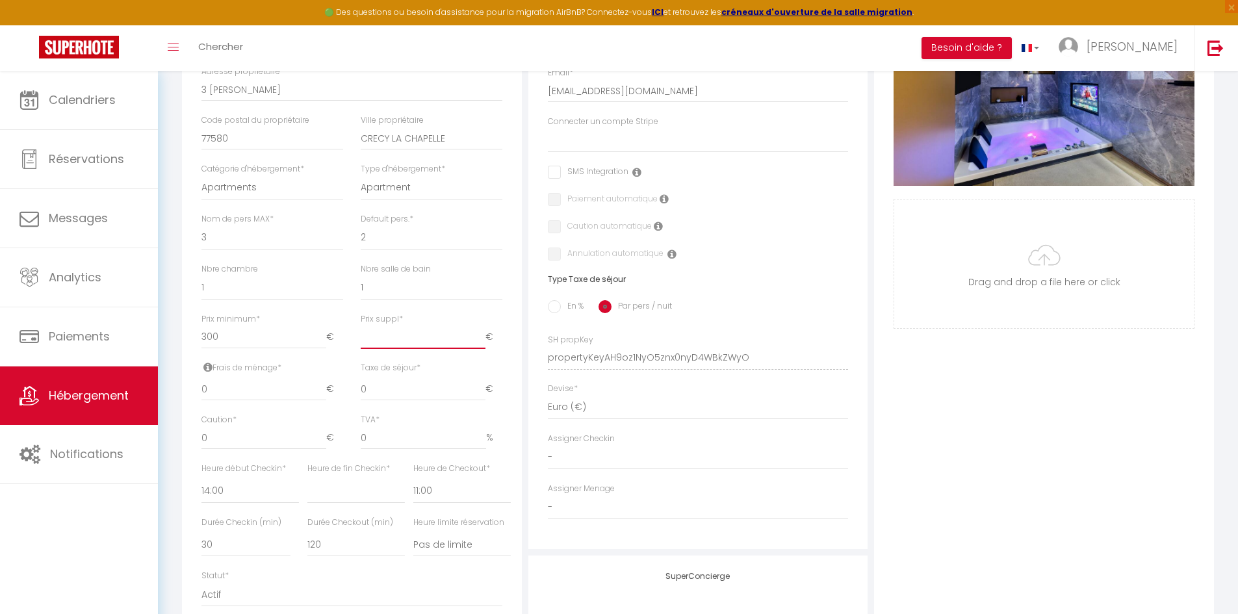
checkbox input "false"
type input "1"
select select
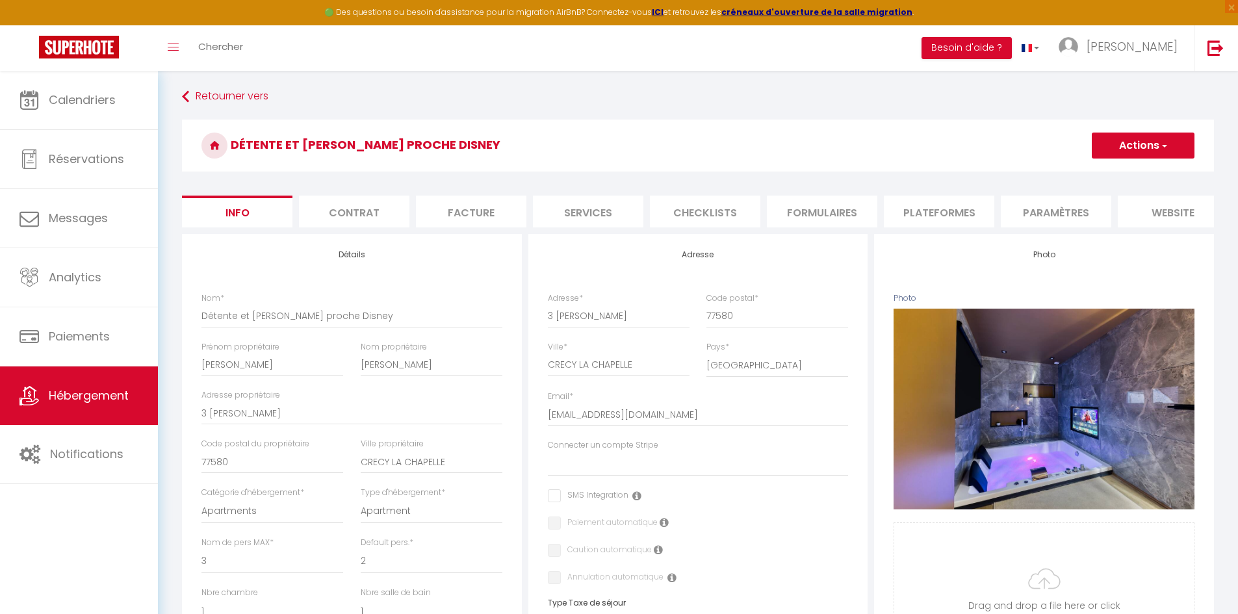
scroll to position [0, 0]
click at [1136, 140] on button "Actions" at bounding box center [1143, 147] width 103 height 26
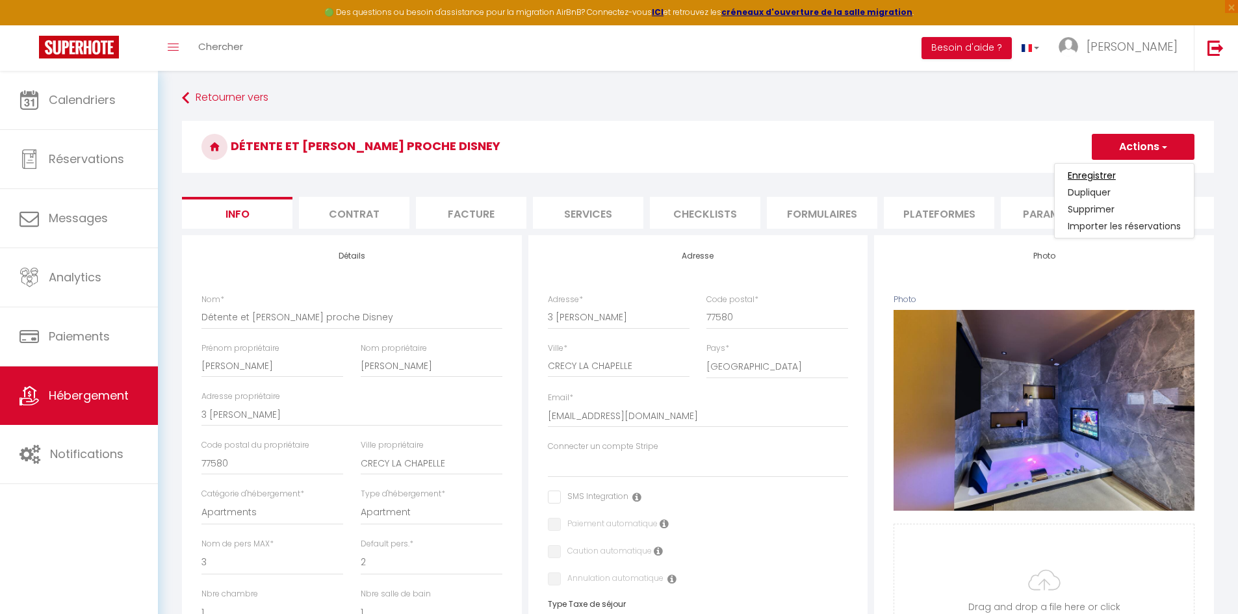
click at [1105, 174] on input "Enregistrer" at bounding box center [1092, 175] width 48 height 13
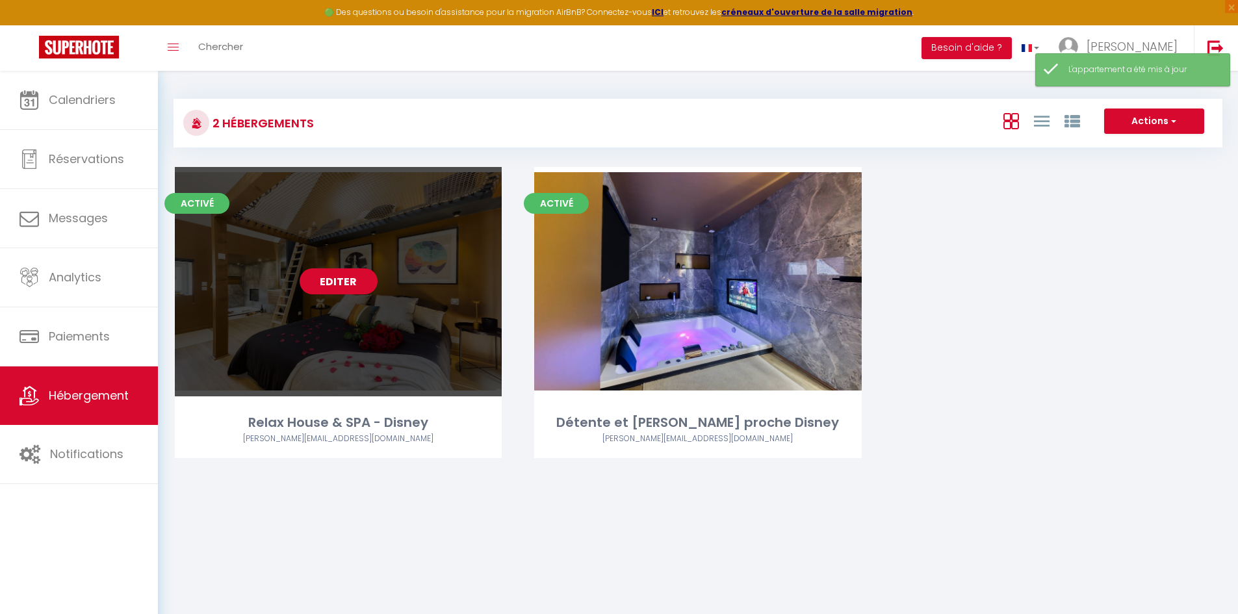
click at [353, 285] on link "Editer" at bounding box center [339, 281] width 78 height 26
click at [334, 286] on link "Editer" at bounding box center [339, 281] width 78 height 26
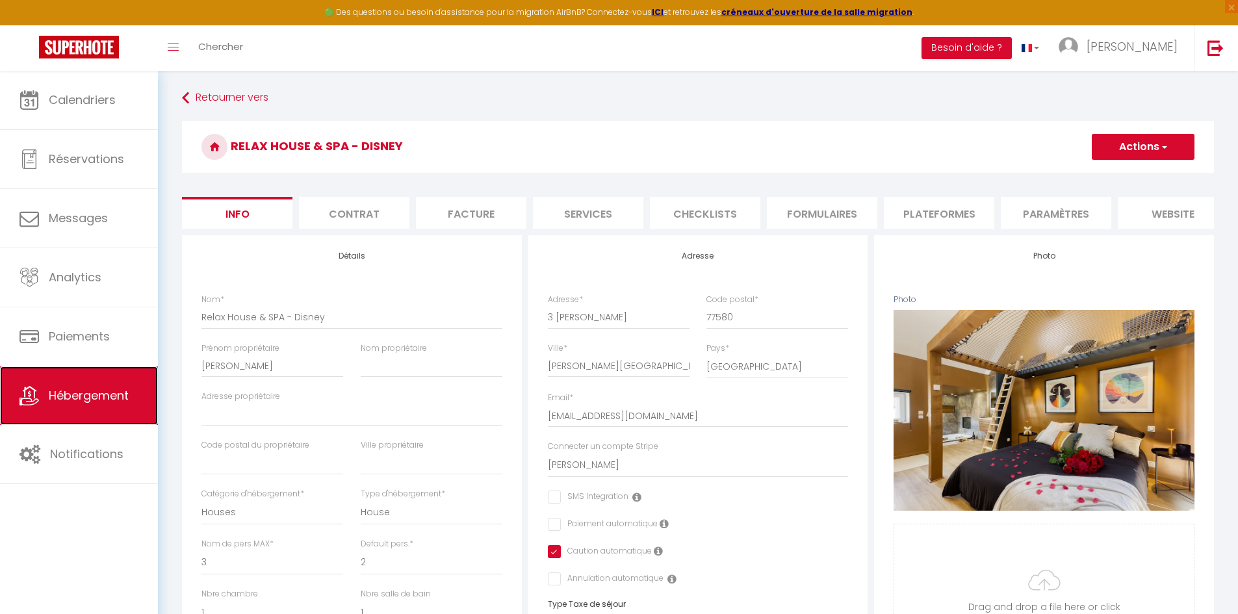
click at [91, 410] on link "Hébergement" at bounding box center [79, 396] width 158 height 58
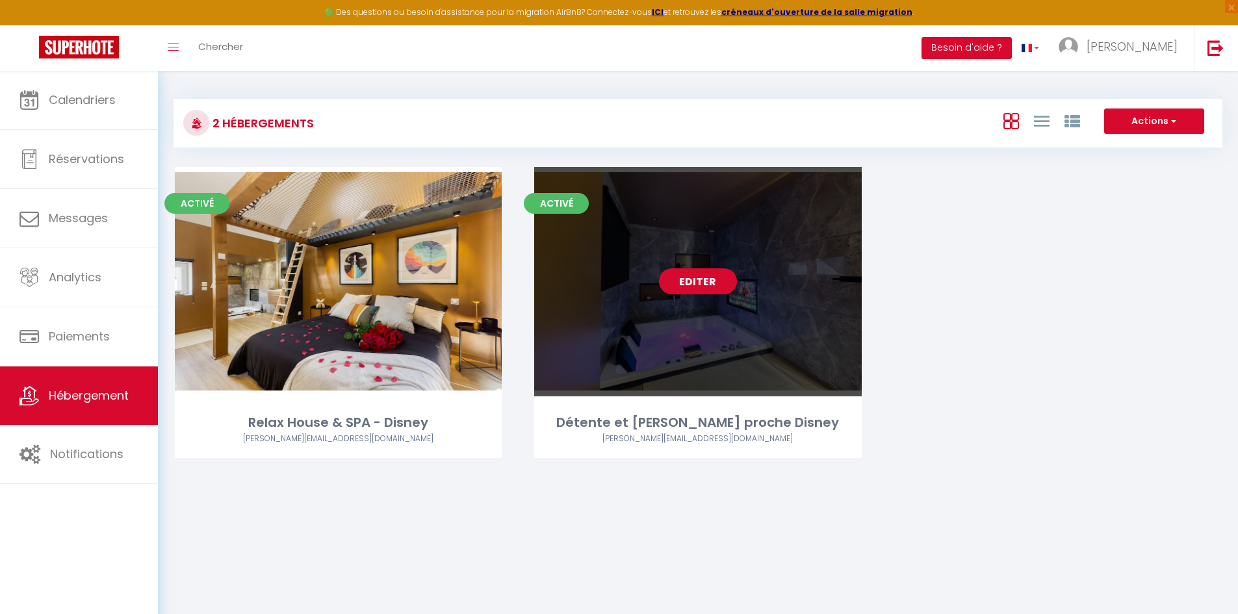
click at [710, 281] on link "Editer" at bounding box center [698, 281] width 78 height 26
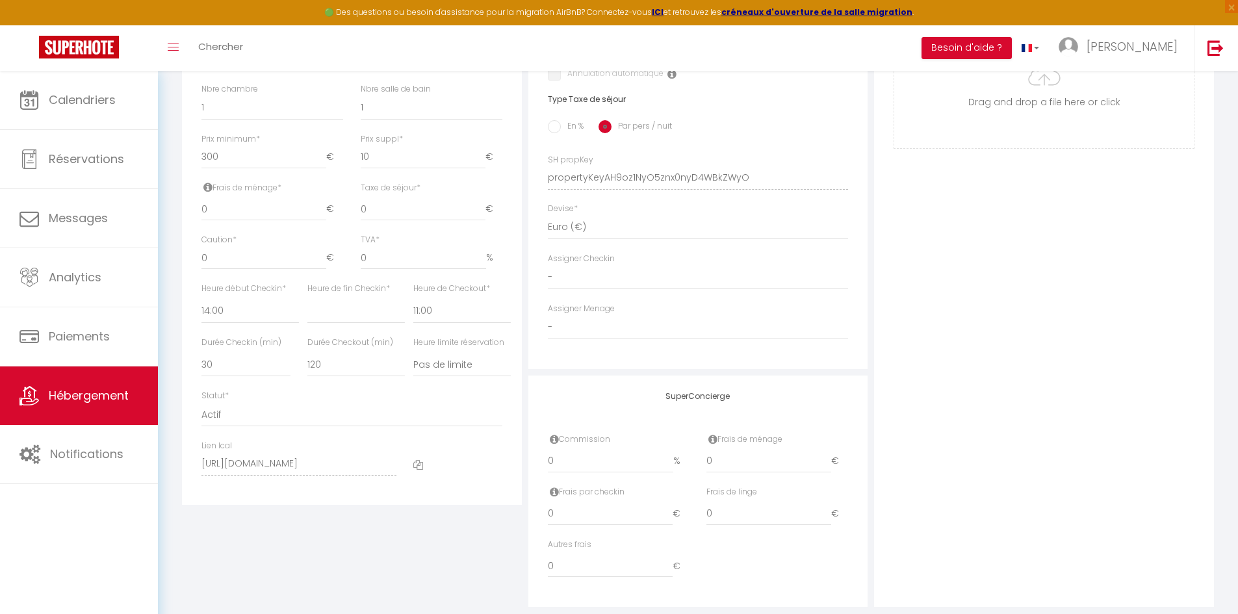
scroll to position [476, 0]
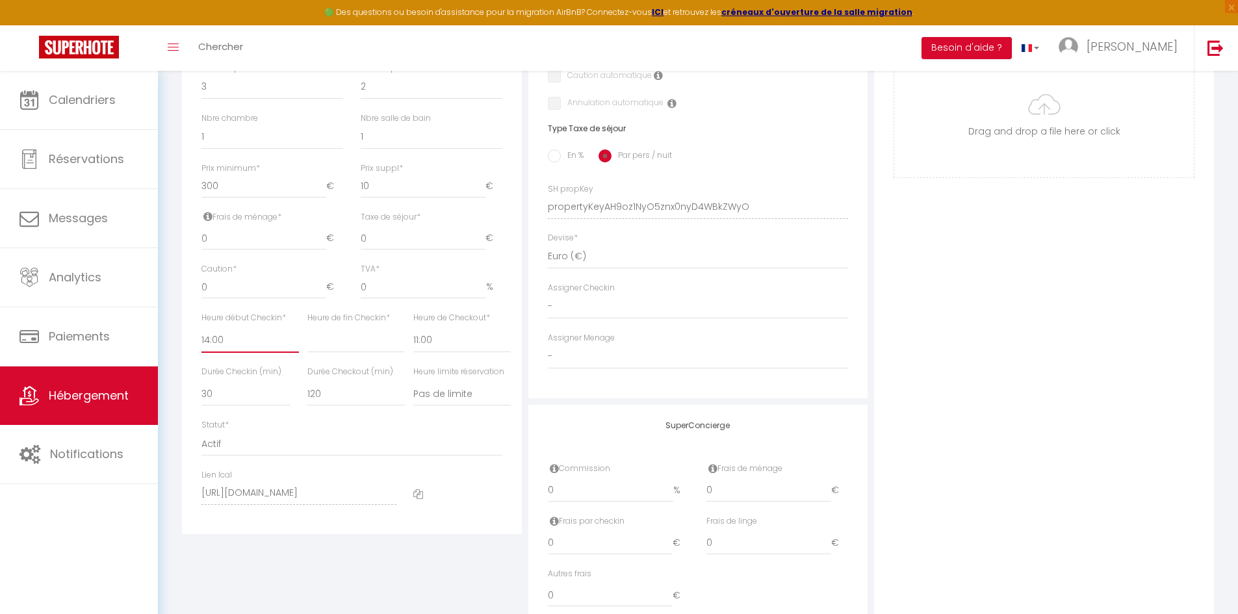
click at [225, 350] on select "00:00 00:15 00:30 00:45 01:00 01:15 01:30 01:45 02:00 02:15 02:30 02:45 03:00" at bounding box center [249, 340] width 97 height 25
click at [201, 337] on select "00:00 00:15 00:30 00:45 01:00 01:15 01:30 01:45 02:00 02:15 02:30 02:45 03:00" at bounding box center [249, 340] width 97 height 25
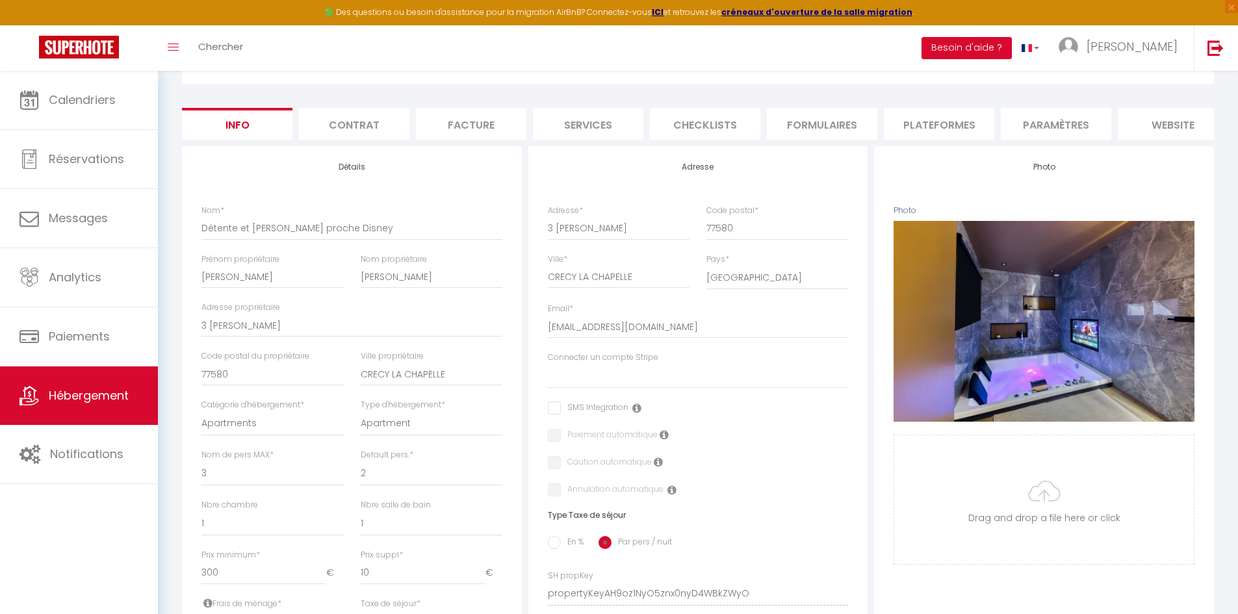
scroll to position [86, 0]
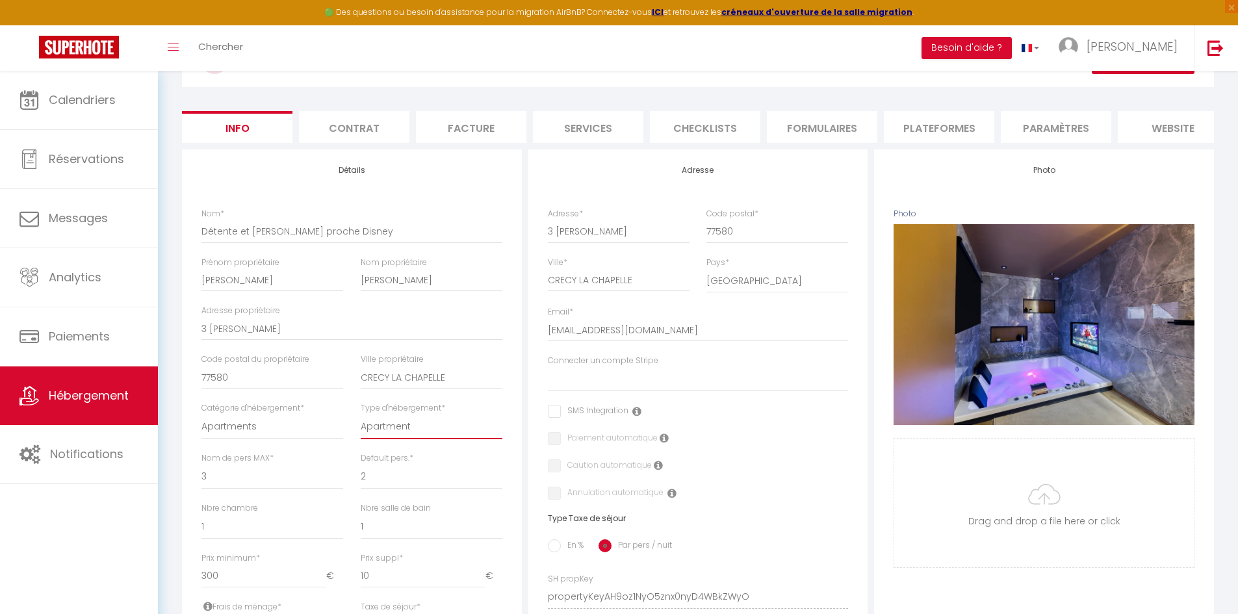
click at [417, 432] on select "Apartment Condominium Loft Serviced Apartment" at bounding box center [432, 427] width 142 height 25
click at [240, 433] on select "Apartments Houses Secondary units Unique Homes BNB Others" at bounding box center [272, 427] width 142 height 25
click at [201, 424] on select "Apartments Houses Secondary units Unique Homes BNB Others" at bounding box center [272, 427] width 142 height 25
click at [414, 439] on select "House [GEOGRAPHIC_DATA] Villa [GEOGRAPHIC_DATA] Cottage [GEOGRAPHIC_DATA] Earth…" at bounding box center [432, 427] width 142 height 25
click at [588, 175] on h4 "Adresse" at bounding box center [698, 170] width 301 height 9
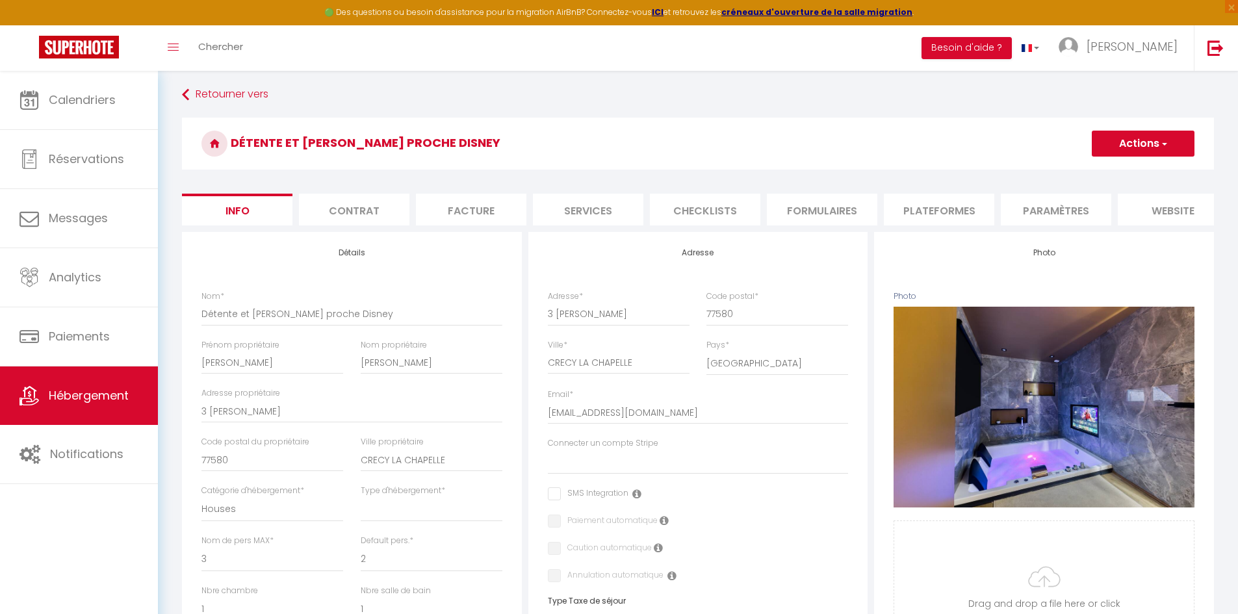
scroll to position [0, 0]
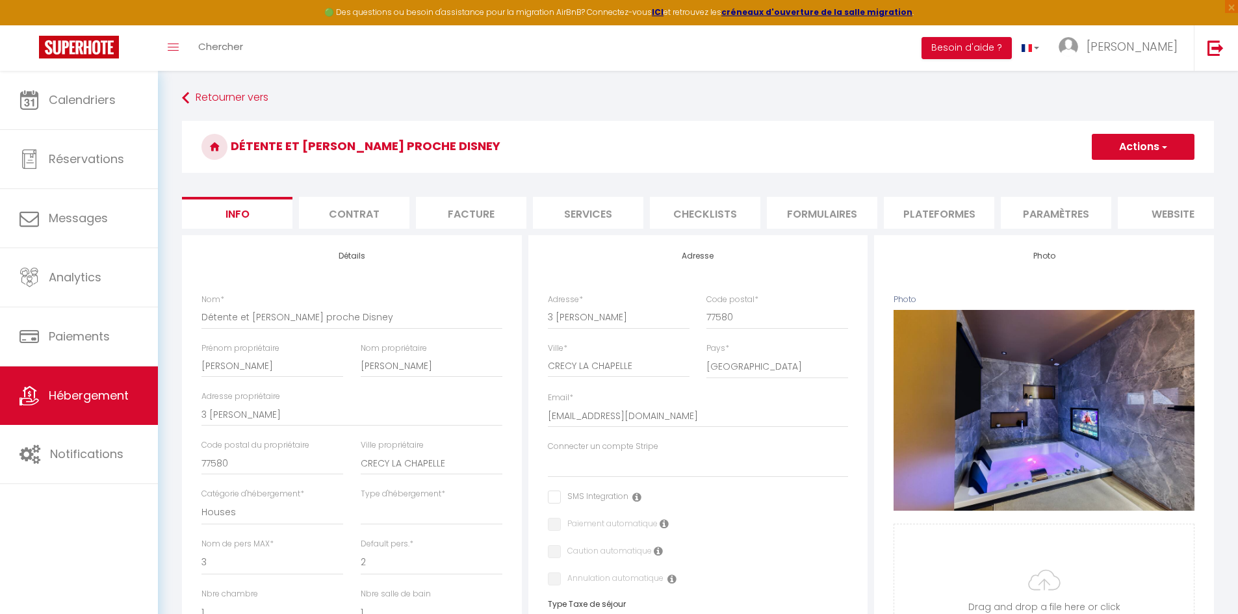
click at [1161, 134] on button "Actions" at bounding box center [1143, 147] width 103 height 26
click at [1090, 172] on input "Enregistrer" at bounding box center [1092, 175] width 48 height 13
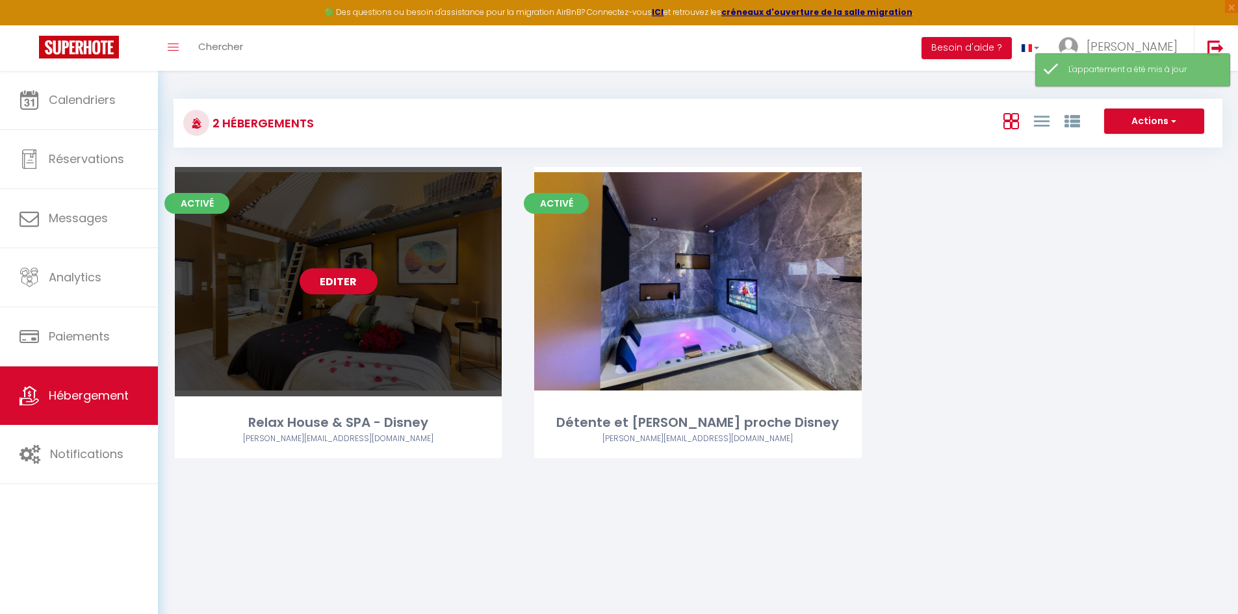
click at [318, 279] on link "Editer" at bounding box center [339, 281] width 78 height 26
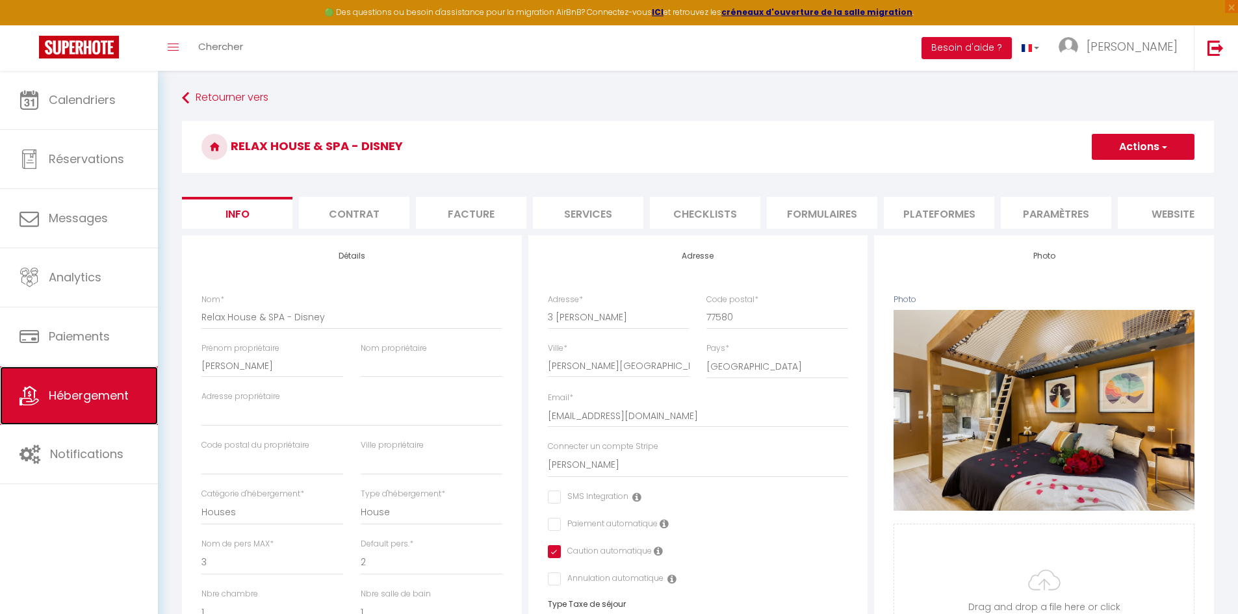
click at [105, 387] on link "Hébergement" at bounding box center [79, 396] width 158 height 58
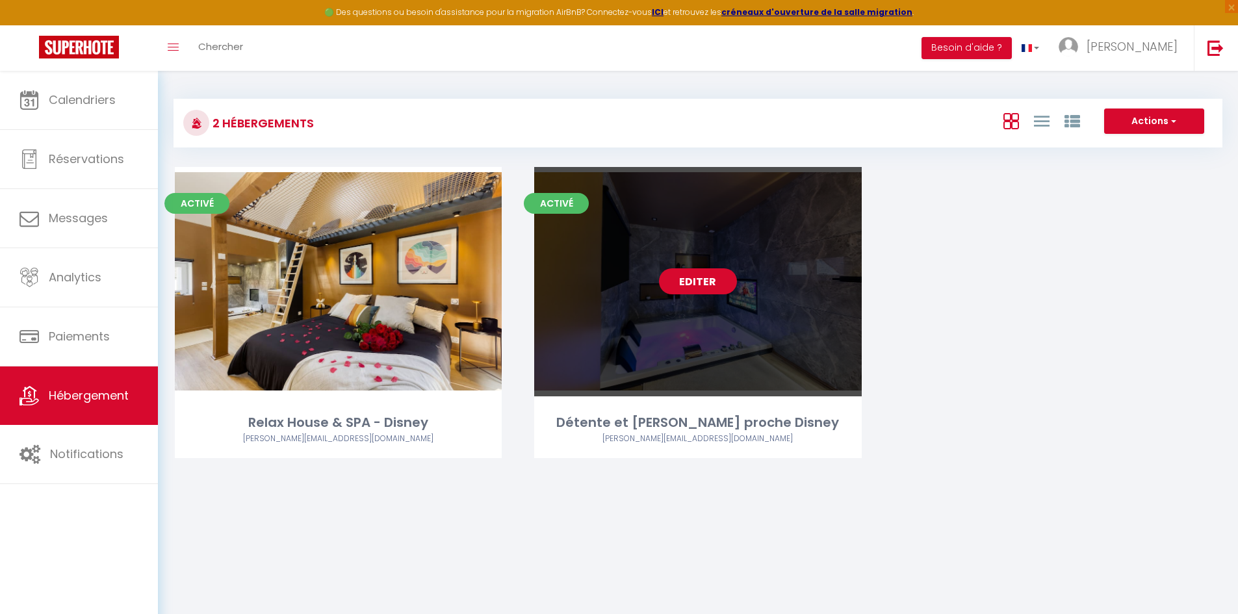
click at [682, 288] on link "Editer" at bounding box center [698, 281] width 78 height 26
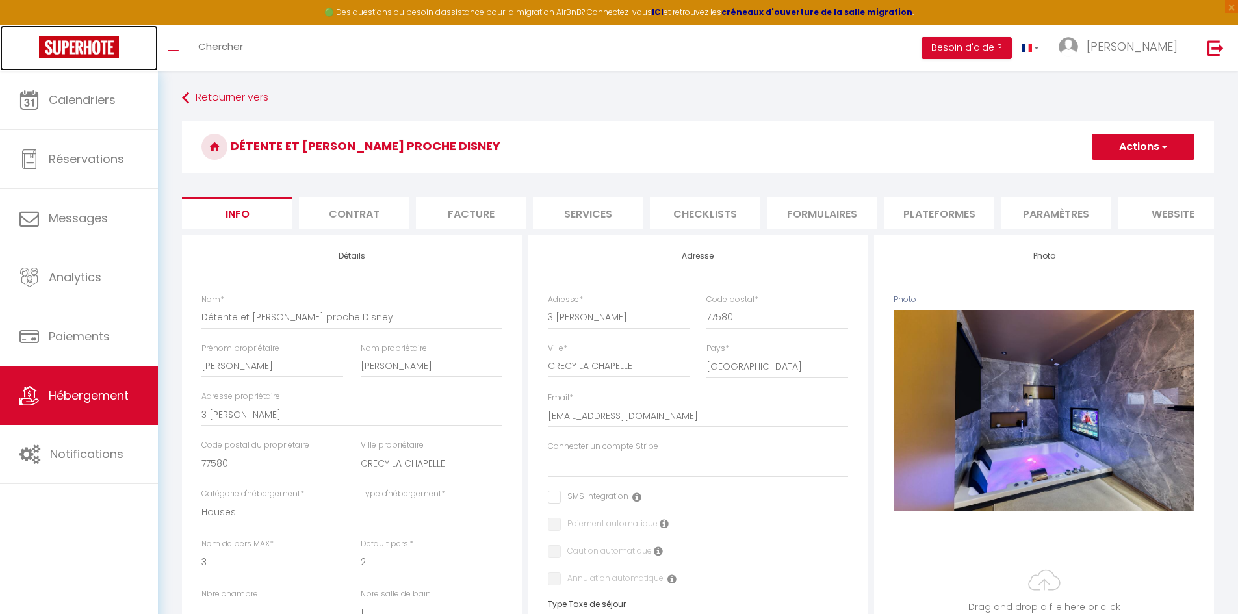
click at [67, 39] on img at bounding box center [79, 47] width 80 height 23
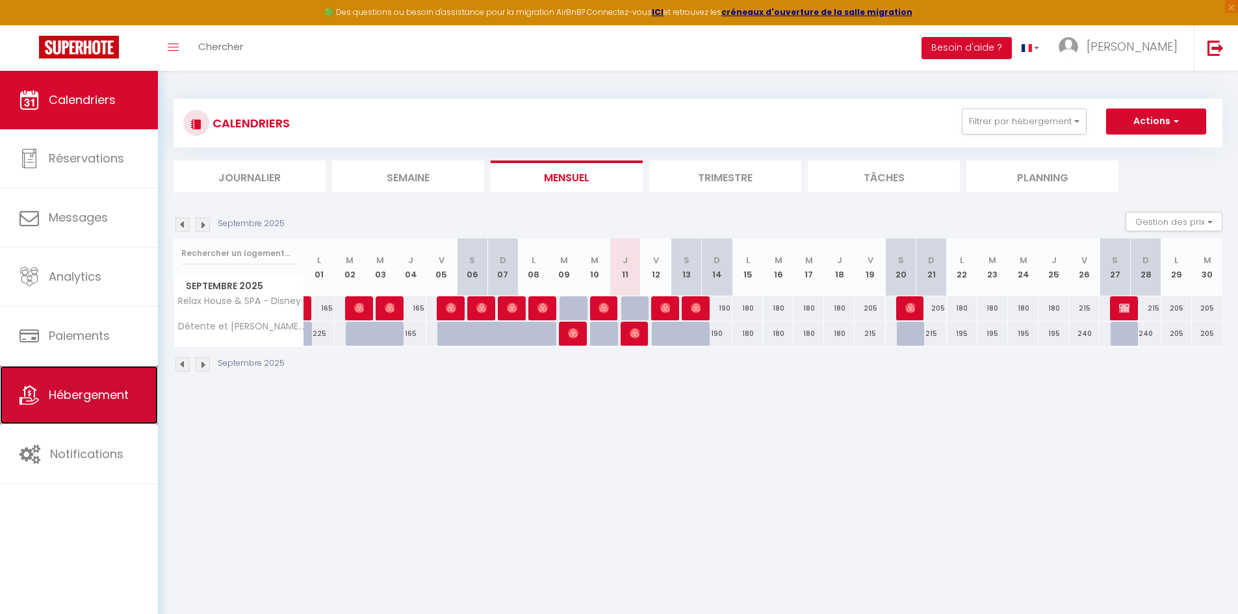
click at [32, 380] on link "Hébergement" at bounding box center [79, 395] width 158 height 58
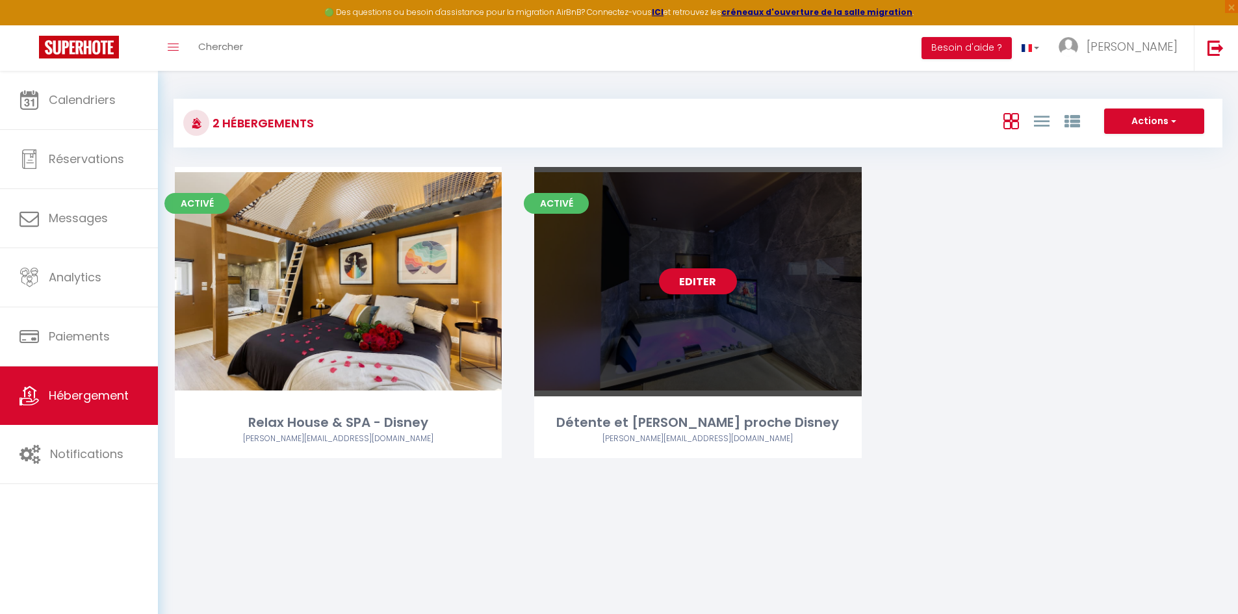
click at [711, 279] on link "Editer" at bounding box center [698, 281] width 78 height 26
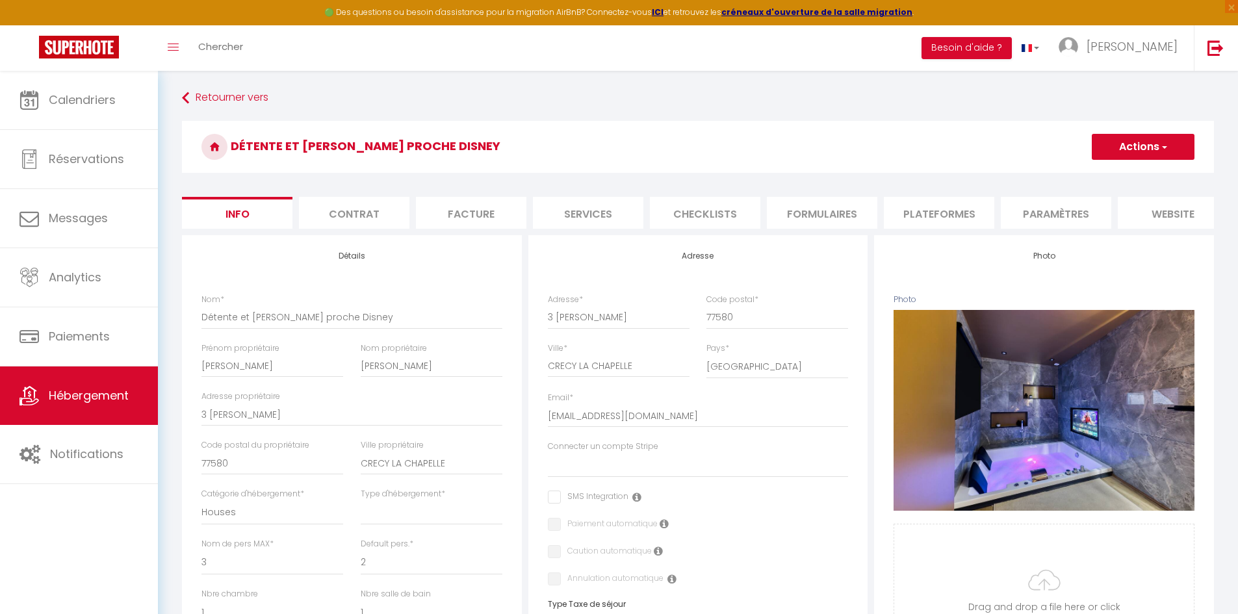
click at [1163, 132] on h3 "Détente et [PERSON_NAME] proche Disney" at bounding box center [698, 147] width 1032 height 52
click at [1159, 145] on span "button" at bounding box center [1163, 146] width 8 height 13
click at [1094, 172] on input "Enregistrer" at bounding box center [1092, 175] width 48 height 13
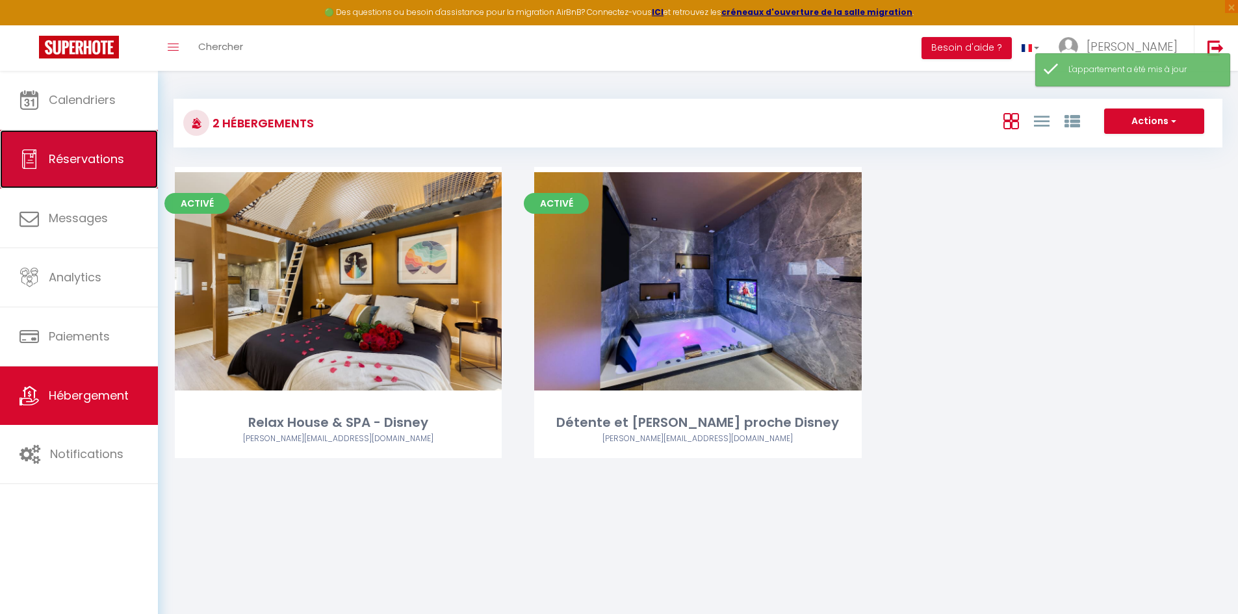
click at [60, 172] on link "Réservations" at bounding box center [79, 159] width 158 height 58
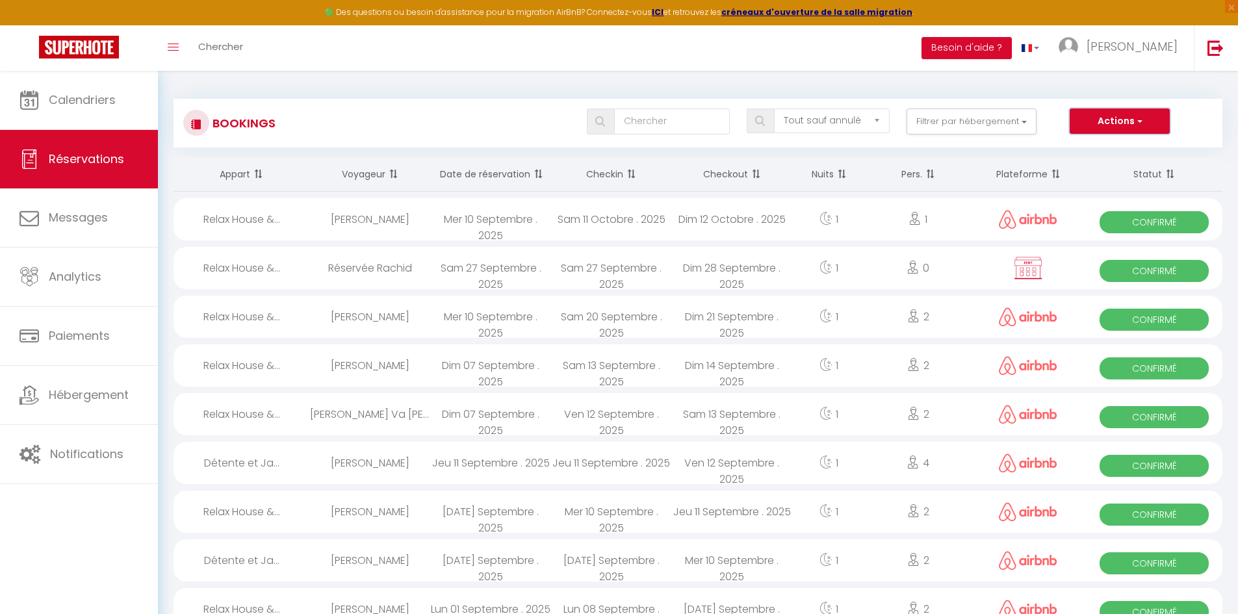
click at [1140, 120] on span "button" at bounding box center [1139, 120] width 8 height 13
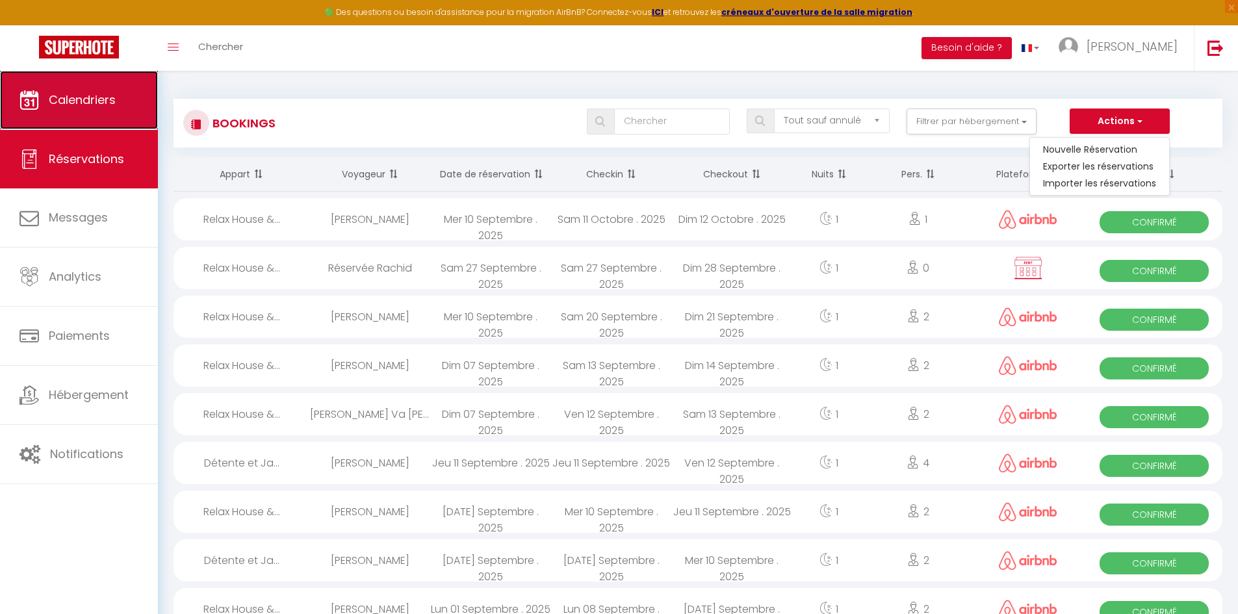
click at [86, 99] on span "Calendriers" at bounding box center [82, 100] width 67 height 16
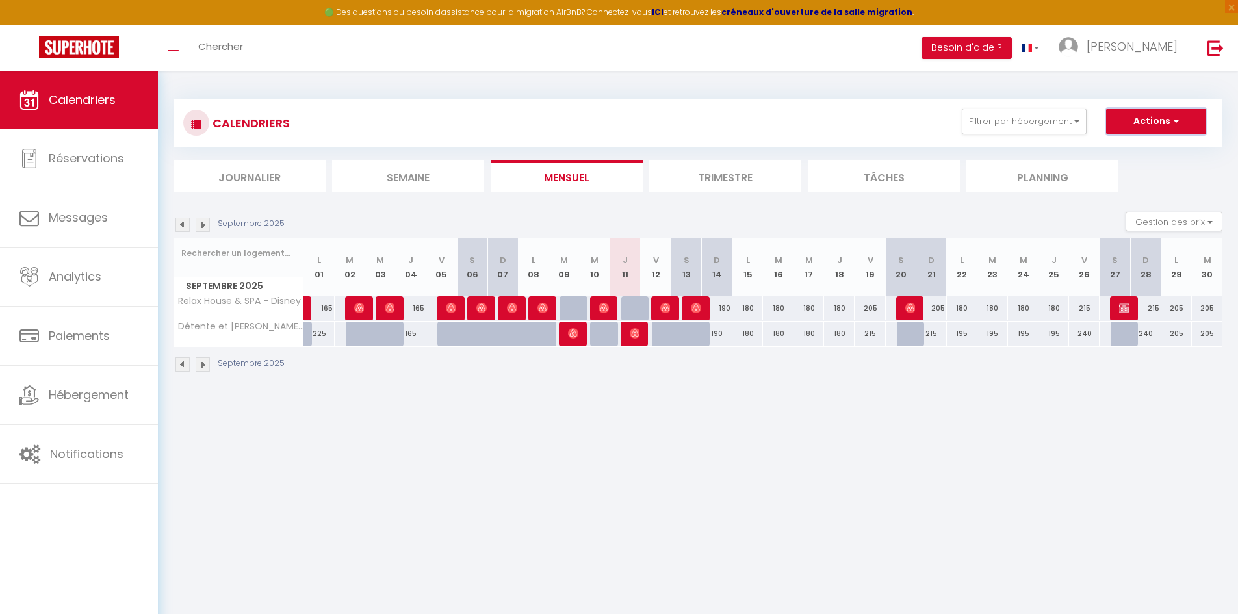
click at [1126, 118] on button "Actions" at bounding box center [1156, 122] width 100 height 26
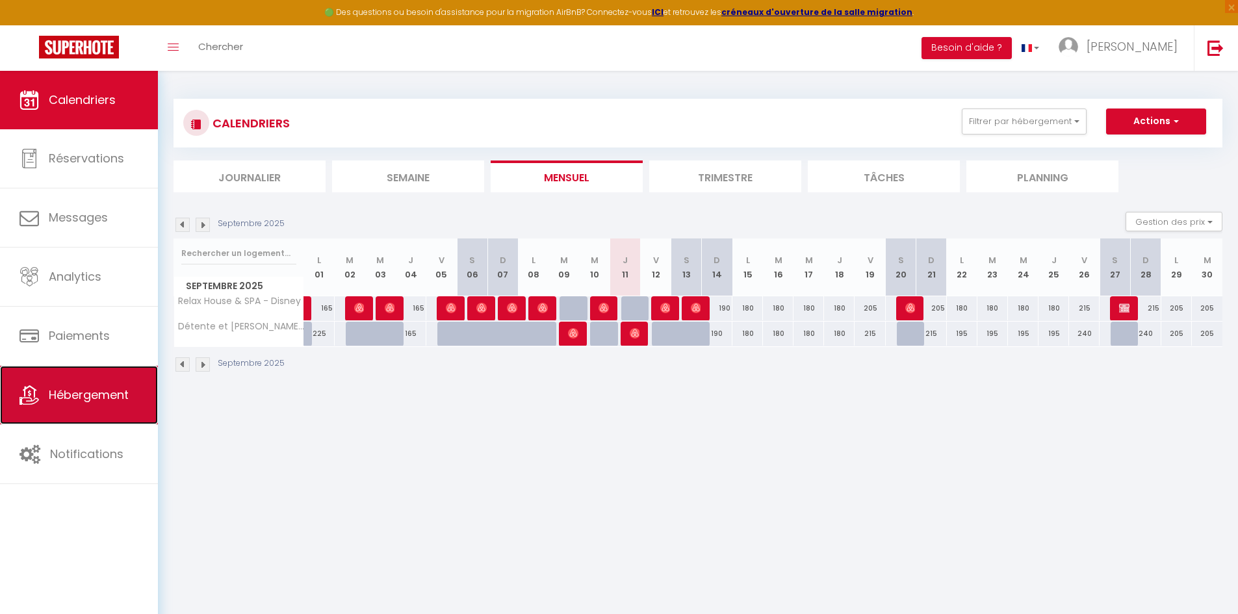
click at [29, 400] on icon at bounding box center [28, 394] width 19 height 19
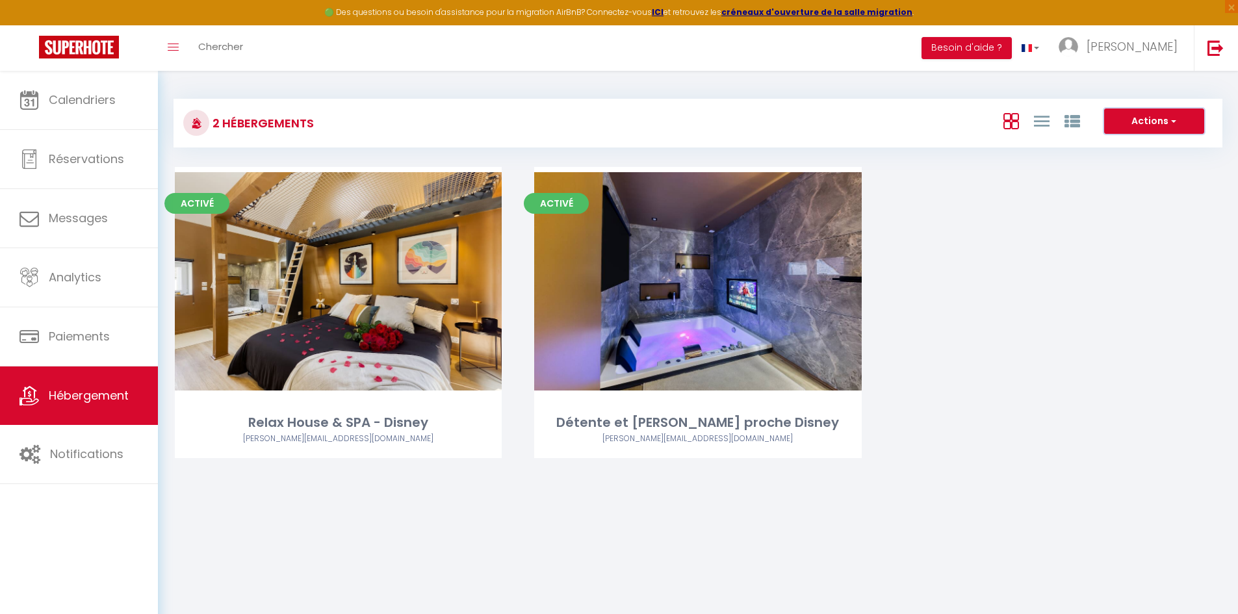
click at [1155, 122] on button "Actions" at bounding box center [1154, 122] width 100 height 26
click at [933, 125] on div "Actions Créer un Hébergement Nouveau groupe" at bounding box center [872, 123] width 697 height 29
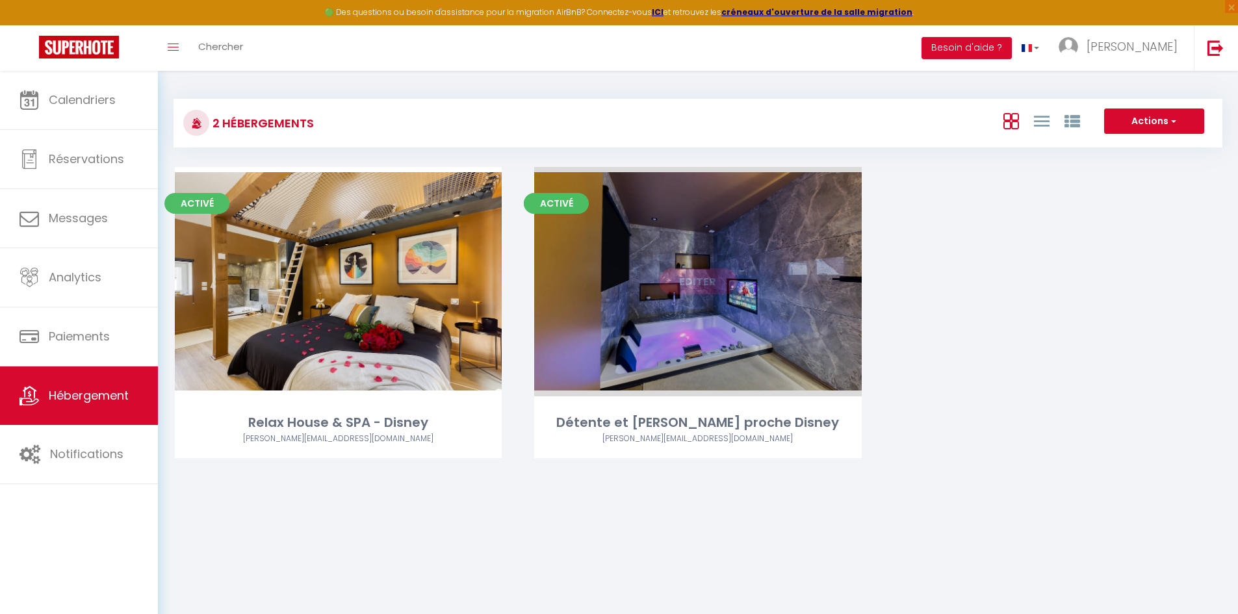
click at [710, 283] on link "Editer" at bounding box center [698, 281] width 78 height 26
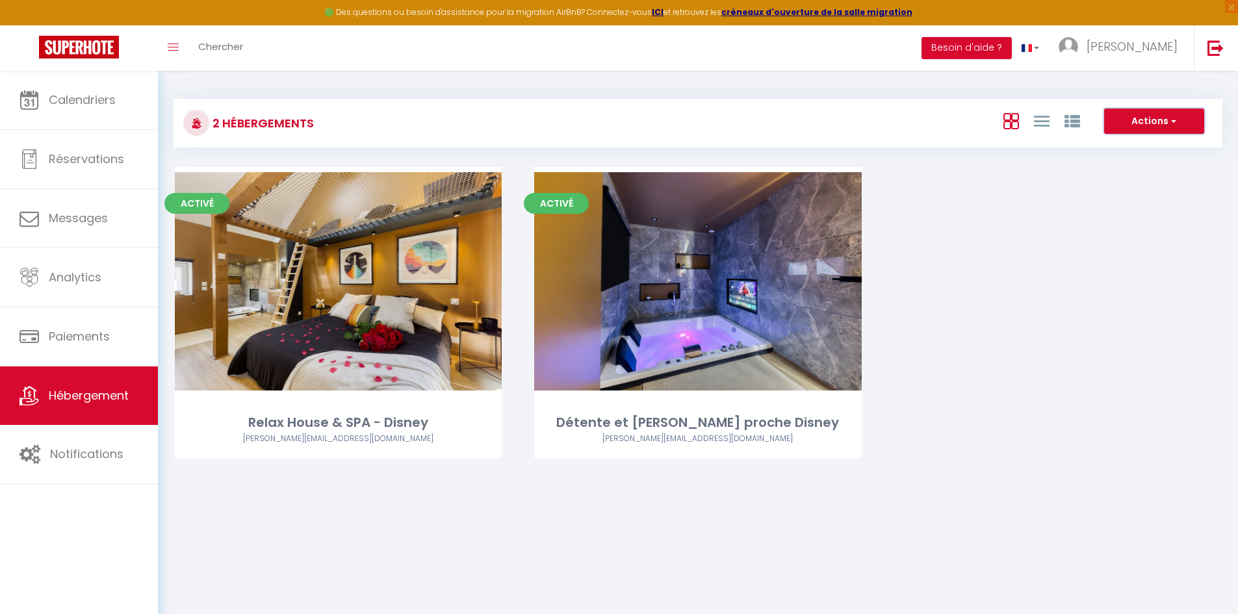
click at [1178, 127] on button "Actions" at bounding box center [1154, 122] width 100 height 26
click at [1061, 266] on div "Activé Editer Relax House & SPA - Disney [EMAIL_ADDRESS][DOMAIN_NAME] Activé Ed…" at bounding box center [698, 329] width 1079 height 324
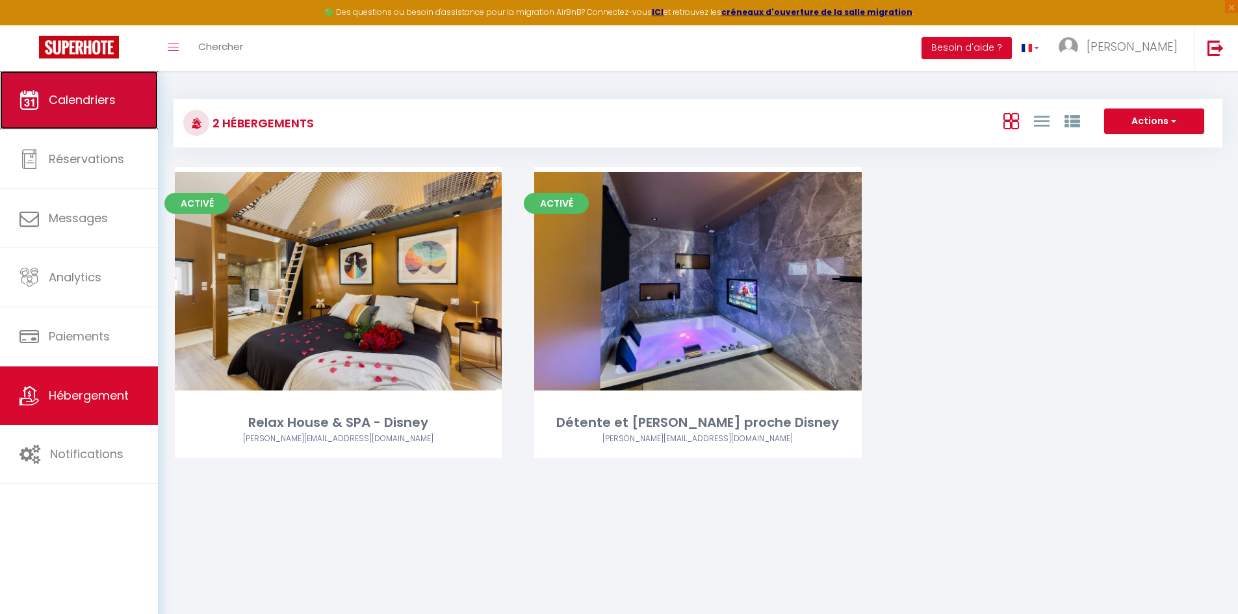
click at [67, 123] on link "Calendriers" at bounding box center [79, 100] width 158 height 58
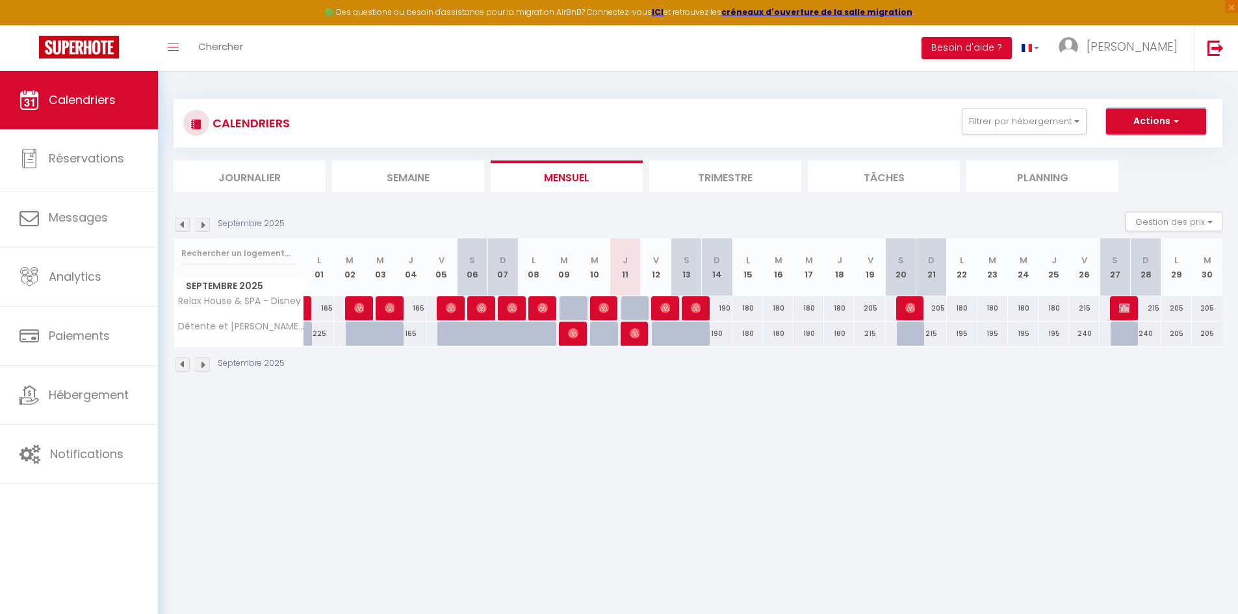
click at [1181, 123] on button "Actions" at bounding box center [1156, 122] width 100 height 26
click at [1113, 193] on link "Importer les réservations" at bounding box center [1142, 190] width 113 height 19
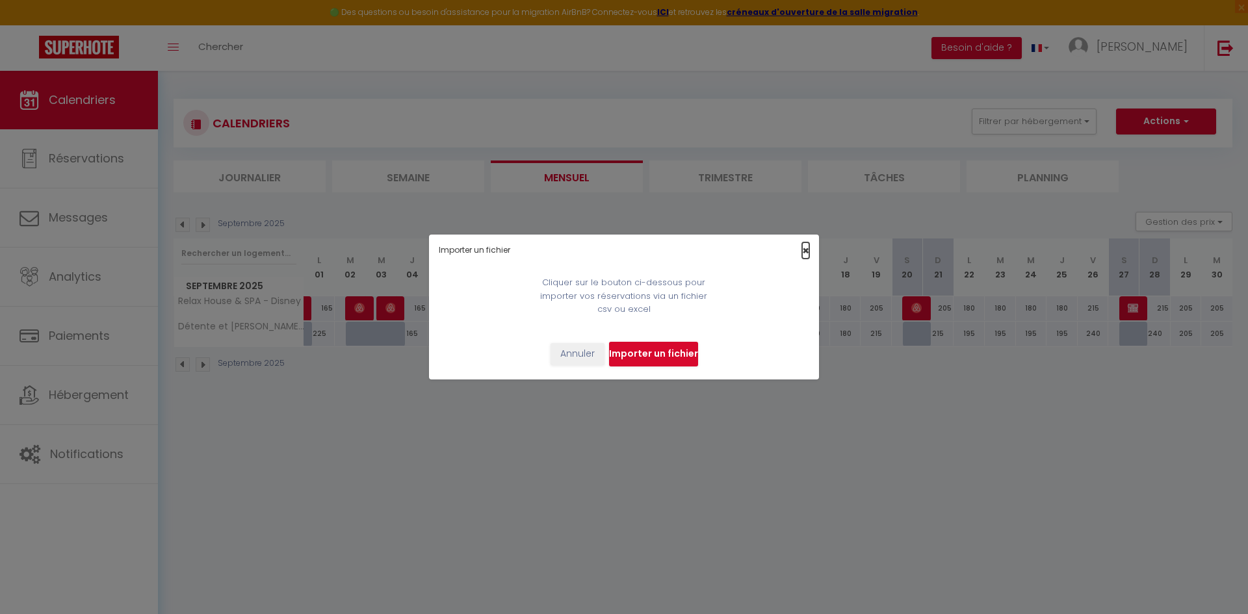
click at [803, 251] on span "×" at bounding box center [805, 250] width 7 height 16
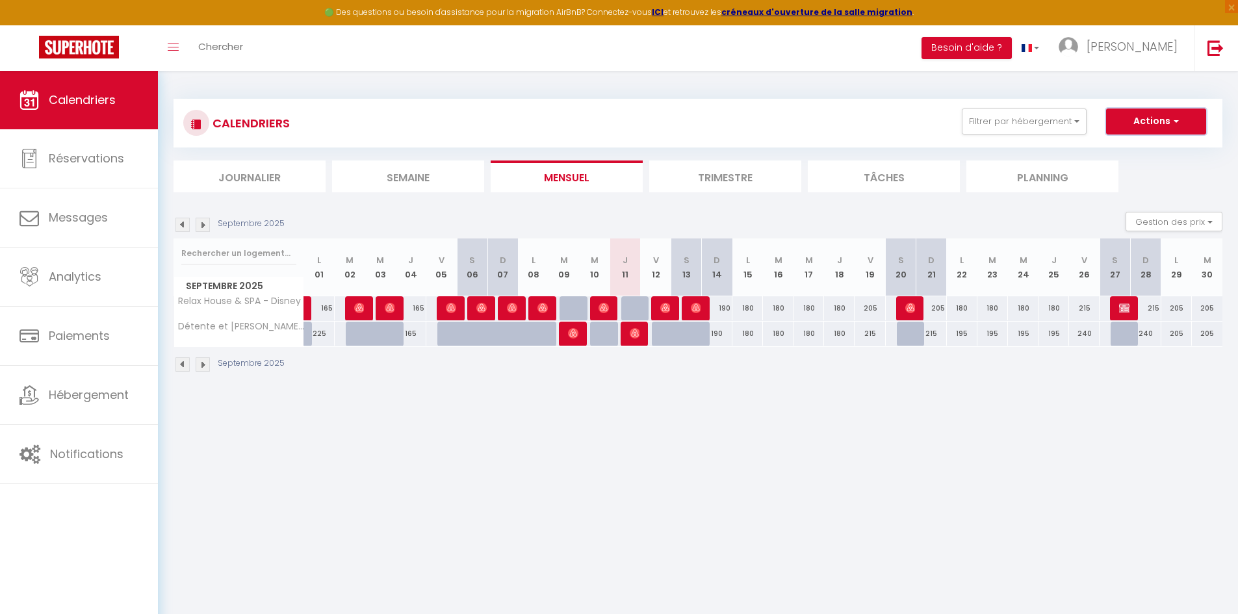
click at [1172, 123] on span "button" at bounding box center [1174, 120] width 8 height 13
click at [1110, 173] on link "Exporter les réservations" at bounding box center [1142, 170] width 113 height 19
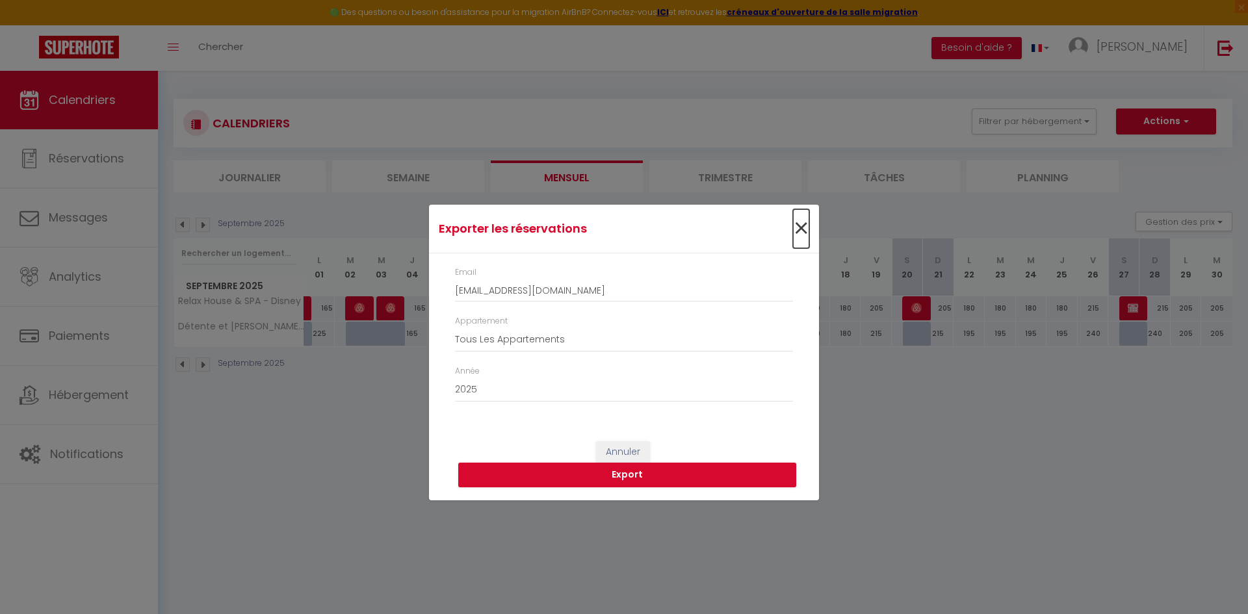
click at [799, 227] on span "×" at bounding box center [801, 228] width 16 height 39
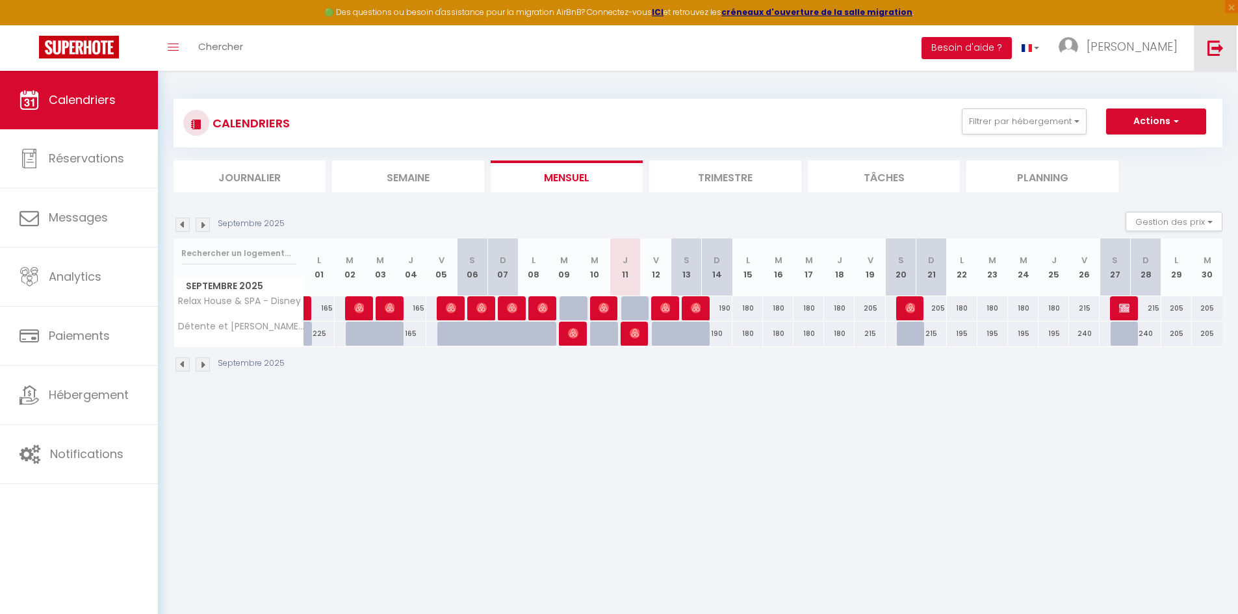
click at [1209, 48] on img at bounding box center [1215, 48] width 16 height 16
